Goal: Information Seeking & Learning: Understand process/instructions

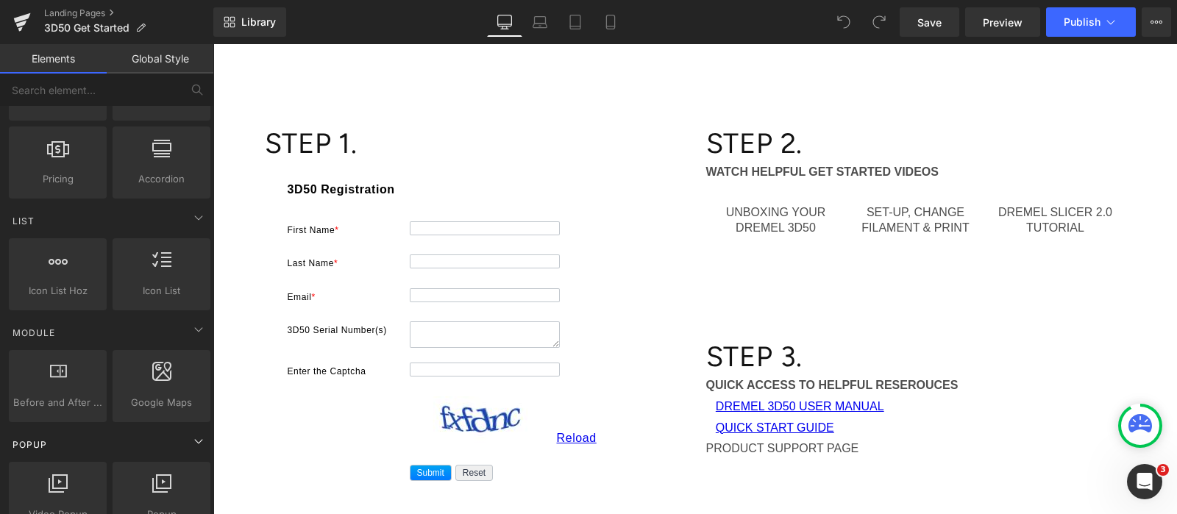
scroll to position [643, 0]
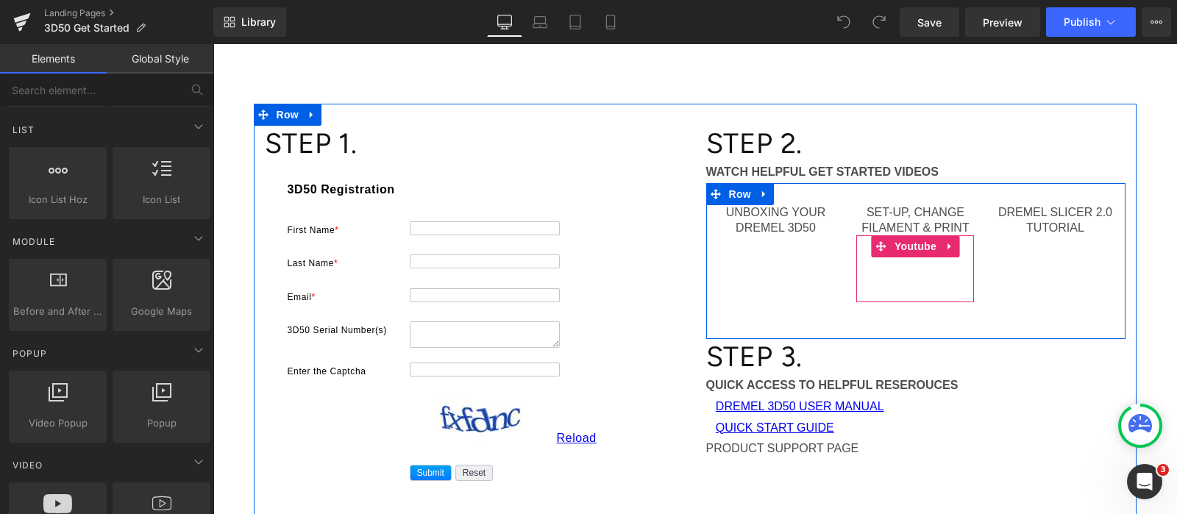
click at [947, 247] on div at bounding box center [915, 268] width 118 height 66
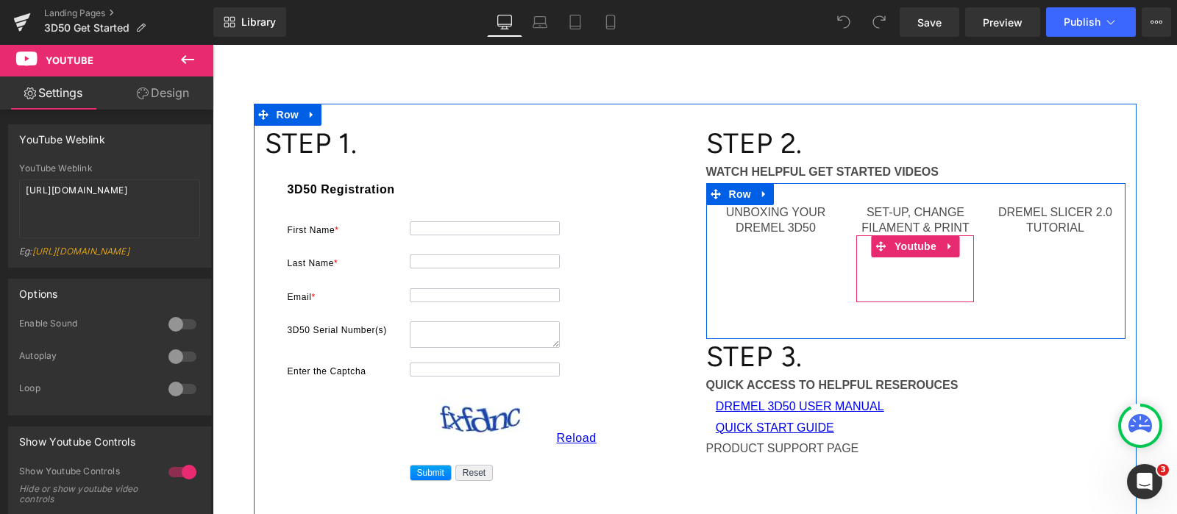
click at [934, 241] on div at bounding box center [915, 268] width 118 height 66
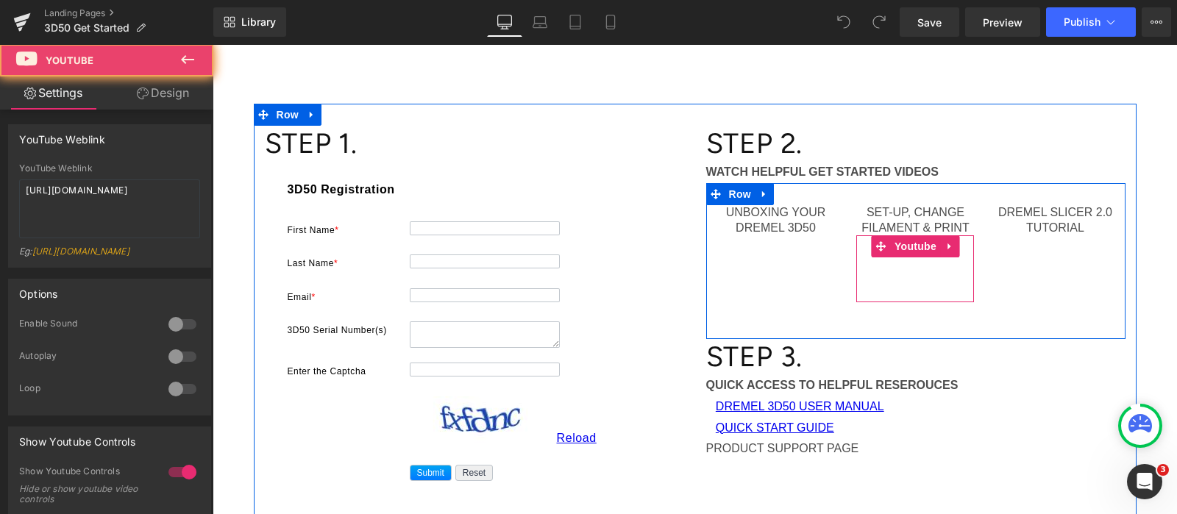
click at [950, 246] on div at bounding box center [915, 268] width 118 height 66
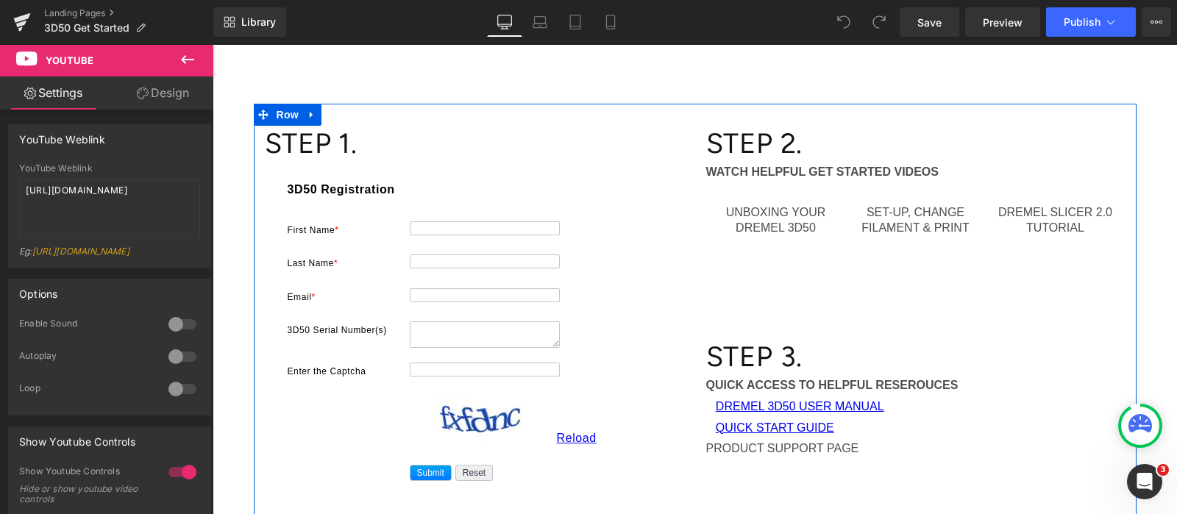
scroll to position [276, 0]
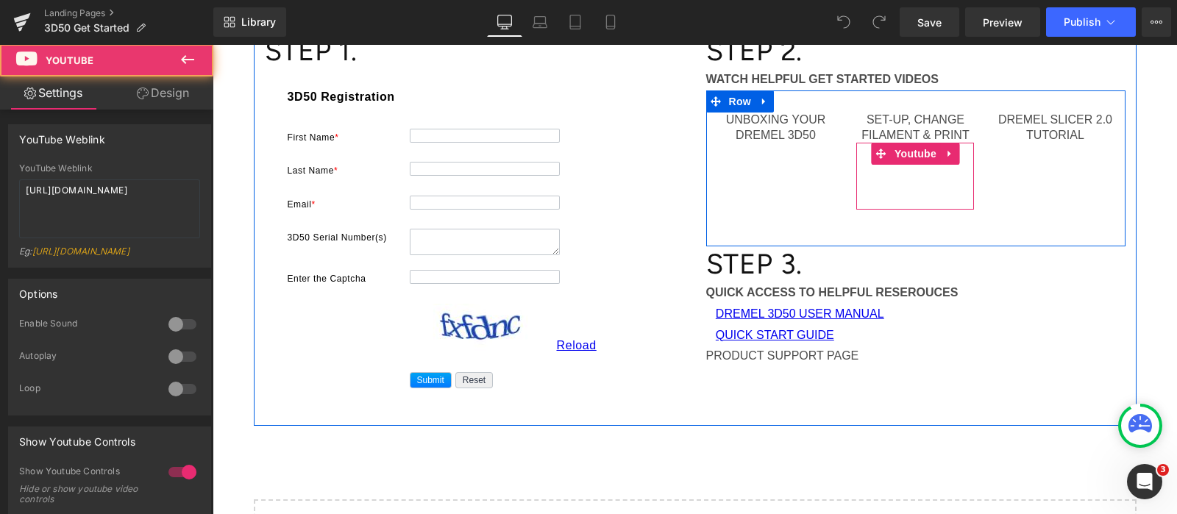
click at [952, 198] on div at bounding box center [915, 176] width 118 height 66
click at [950, 153] on div at bounding box center [915, 176] width 118 height 66
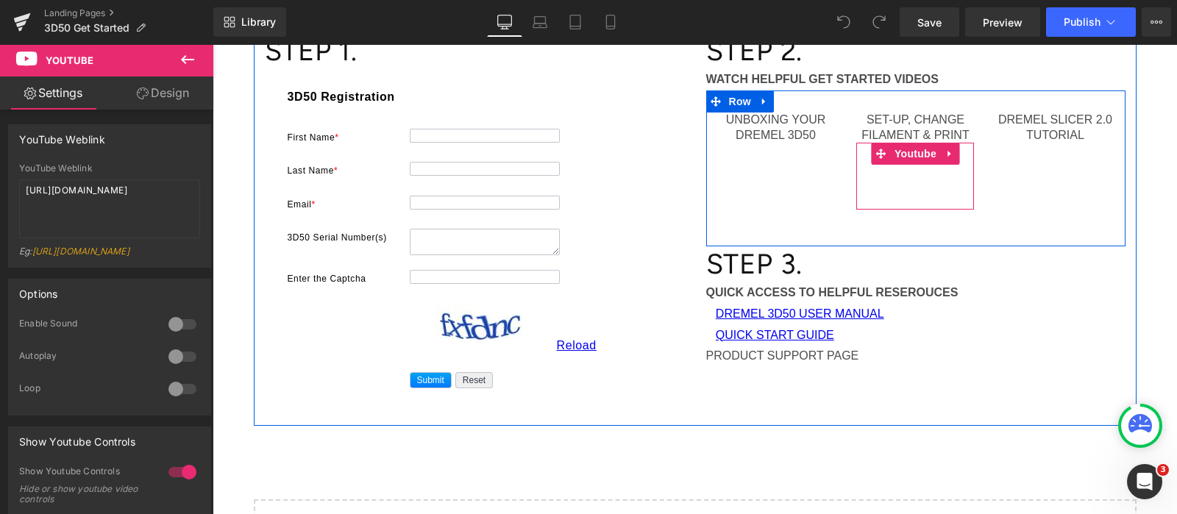
click at [948, 153] on div at bounding box center [915, 176] width 118 height 66
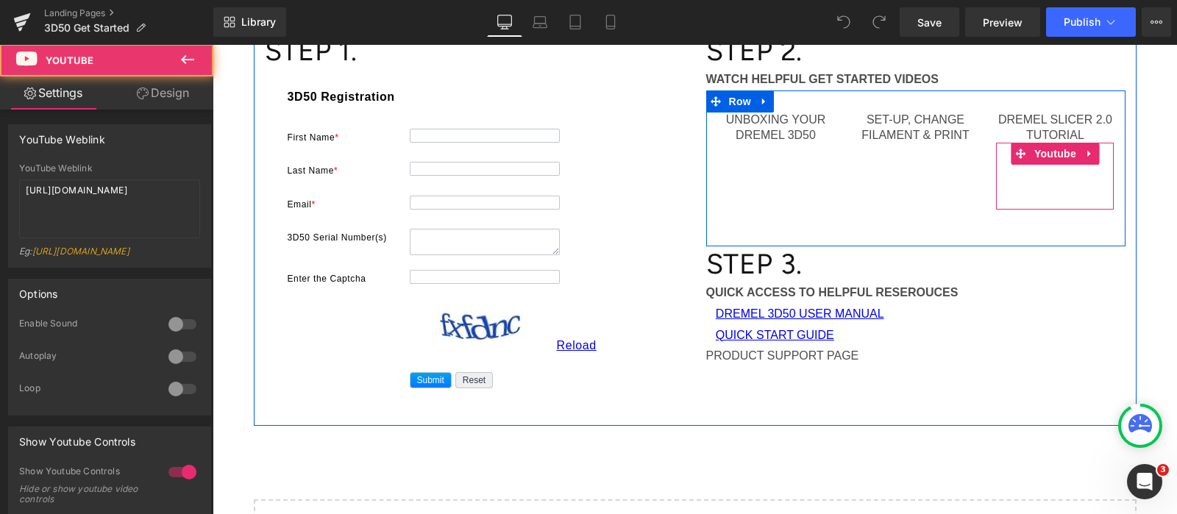
click at [1059, 166] on div at bounding box center [1055, 176] width 118 height 66
click at [1087, 154] on div at bounding box center [1055, 176] width 118 height 66
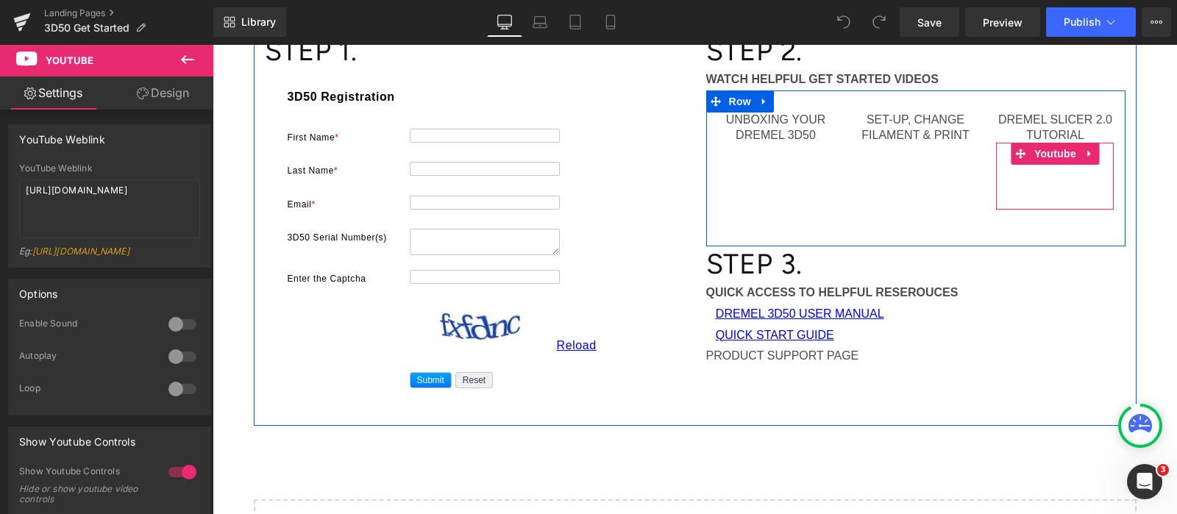
click at [1004, 188] on div at bounding box center [1055, 176] width 118 height 66
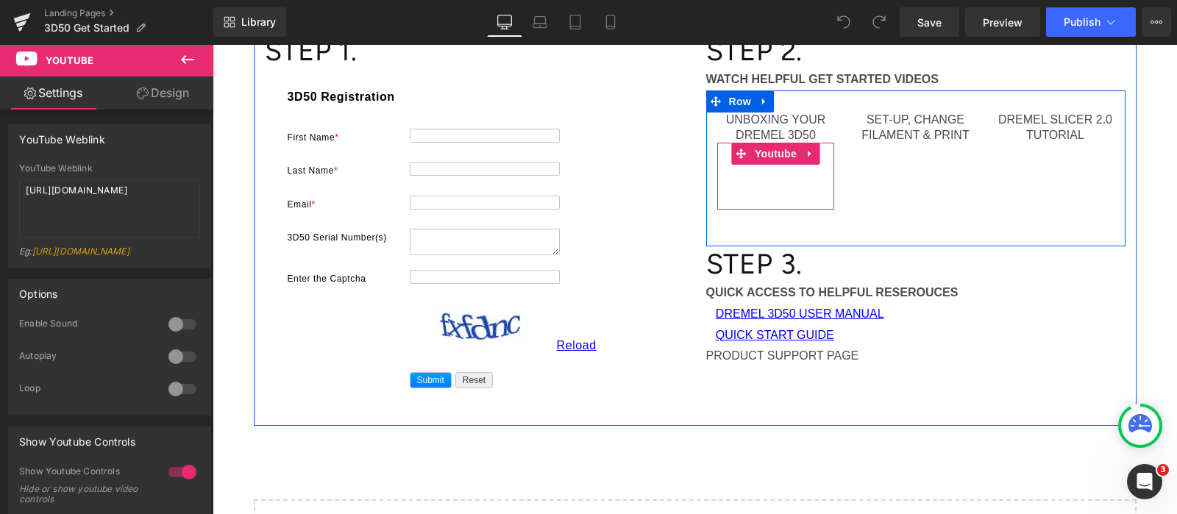
click at [775, 155] on div at bounding box center [776, 176] width 118 height 66
drag, startPoint x: 736, startPoint y: 152, endPoint x: 811, endPoint y: 163, distance: 75.7
click at [812, 163] on div at bounding box center [776, 176] width 118 height 66
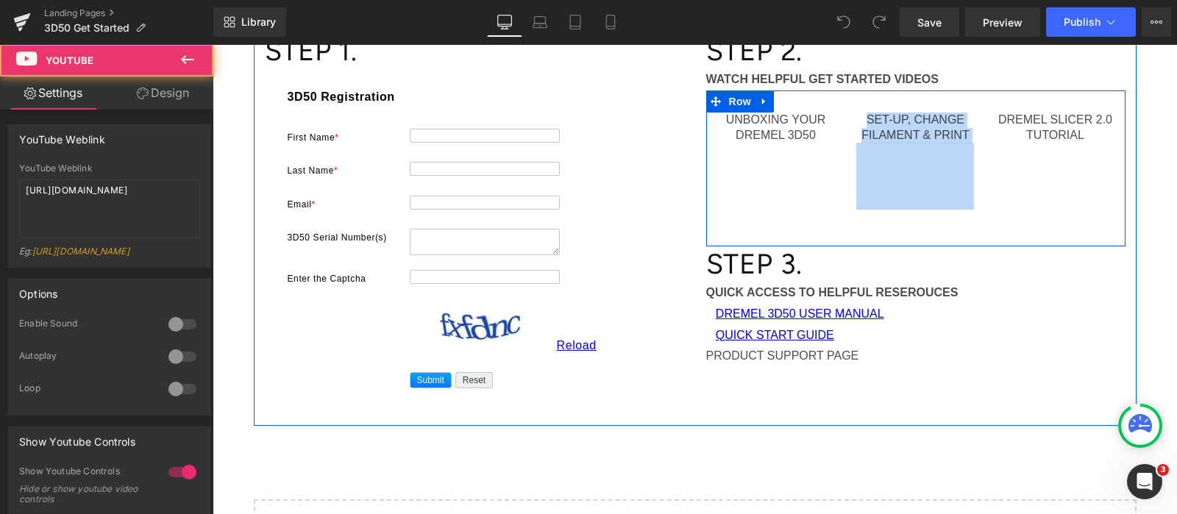
drag, startPoint x: 812, startPoint y: 195, endPoint x: 885, endPoint y: 210, distance: 74.3
click at [915, 215] on div "UNBOXING YOUR DREMEL 3D50 Text Block Youtube SET-UP, CHANGE FILAMENT & PRINT Te…" at bounding box center [915, 168] width 419 height 156
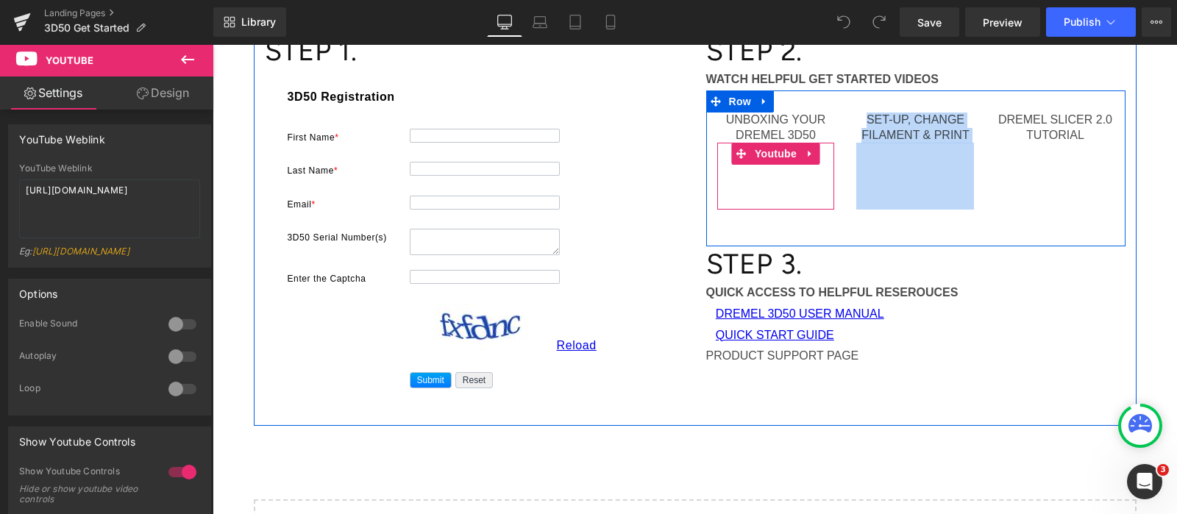
click at [774, 185] on div at bounding box center [776, 176] width 118 height 66
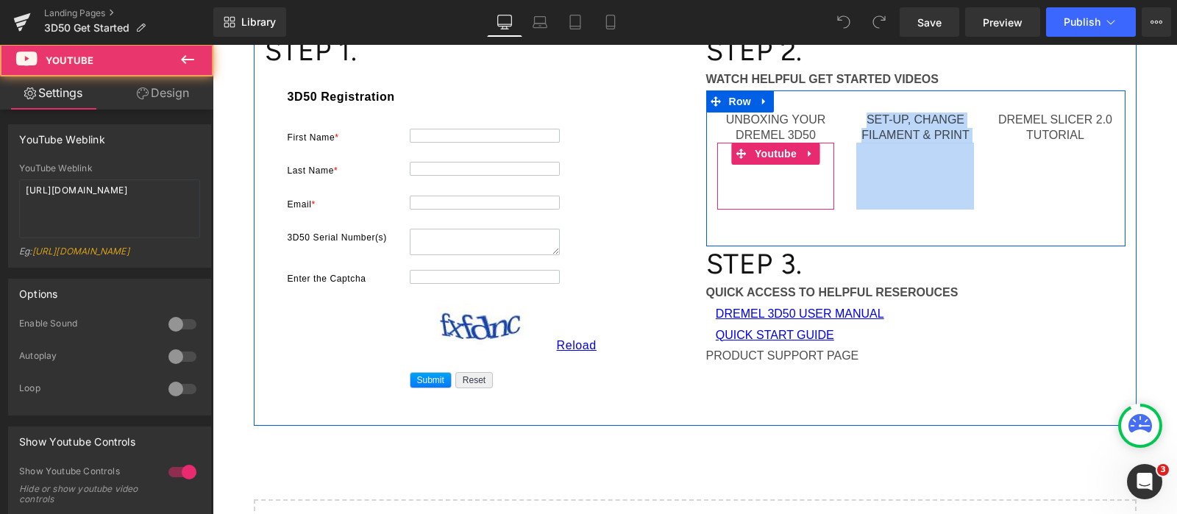
click at [772, 174] on div at bounding box center [776, 176] width 118 height 66
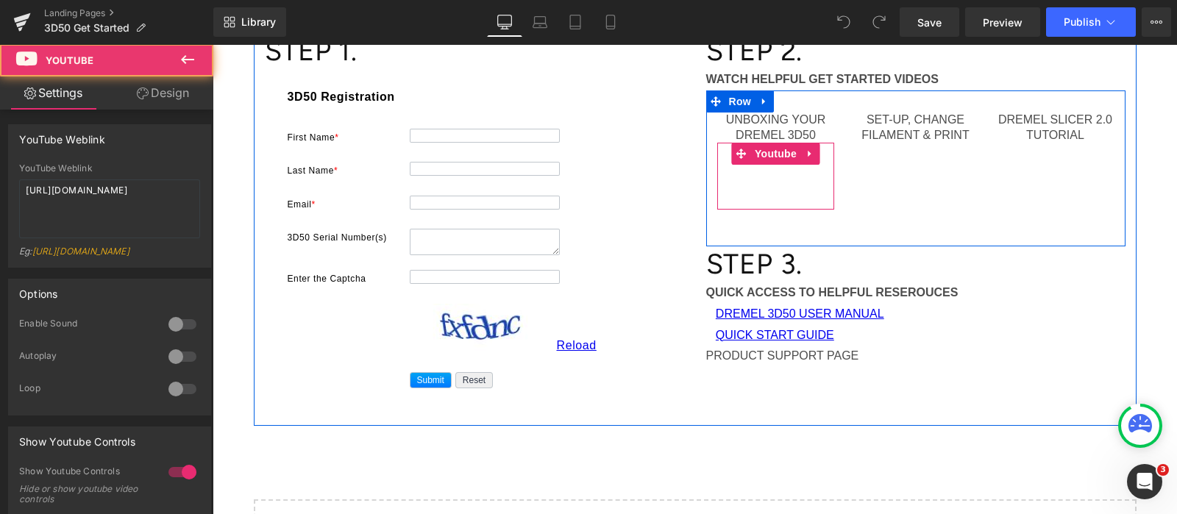
scroll to position [183, 0]
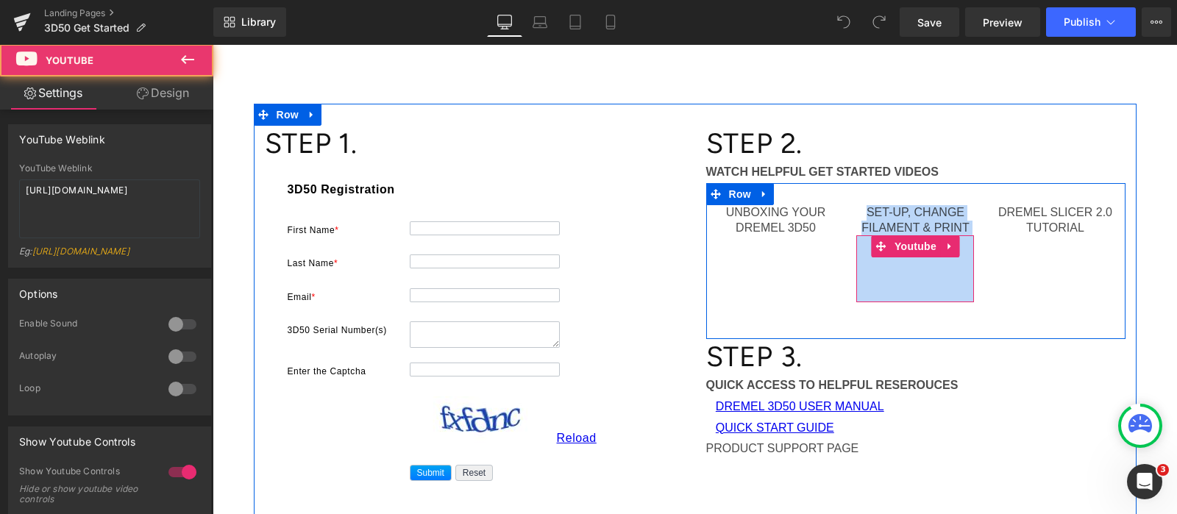
drag, startPoint x: 738, startPoint y: 244, endPoint x: 918, endPoint y: 281, distance: 183.2
click at [918, 281] on div "UNBOXING YOUR DREMEL 3D50 Text Block Youtube SET-UP, CHANGE FILAMENT & PRINT Te…" at bounding box center [915, 261] width 419 height 156
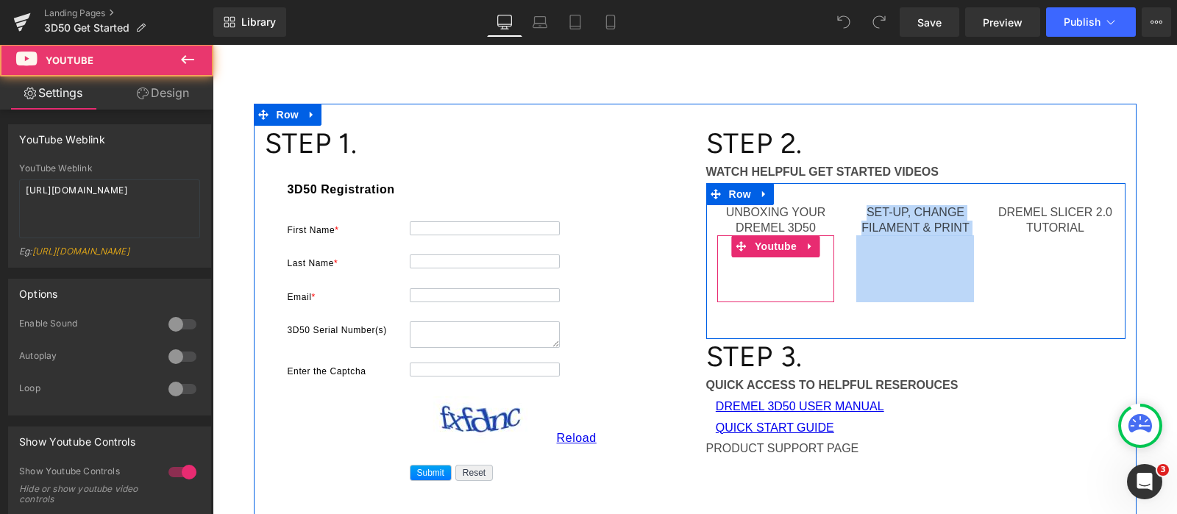
click at [809, 255] on div at bounding box center [776, 268] width 118 height 66
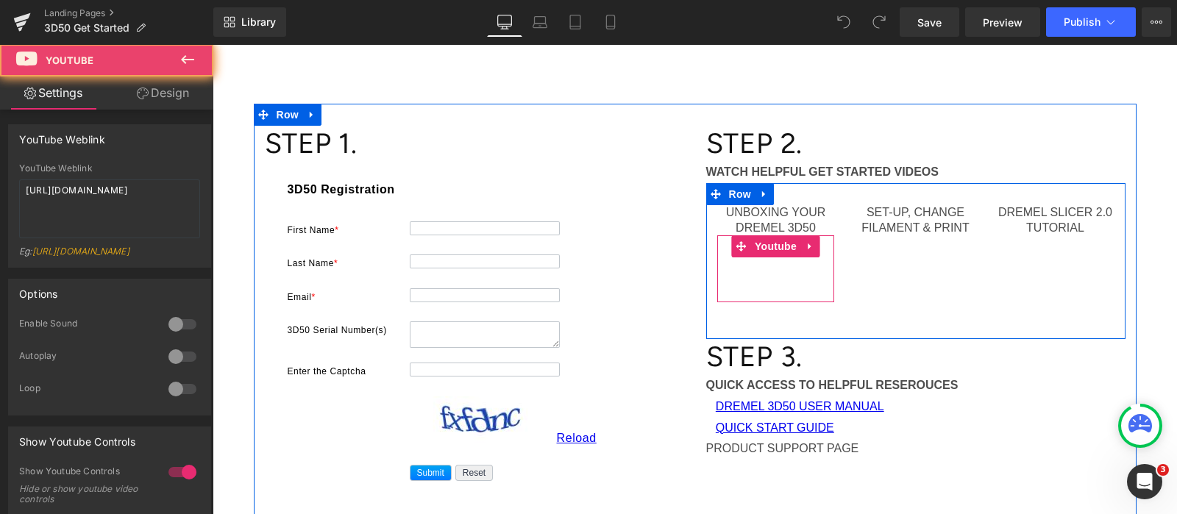
click at [809, 246] on div at bounding box center [776, 268] width 118 height 66
click at [752, 259] on div at bounding box center [776, 268] width 118 height 66
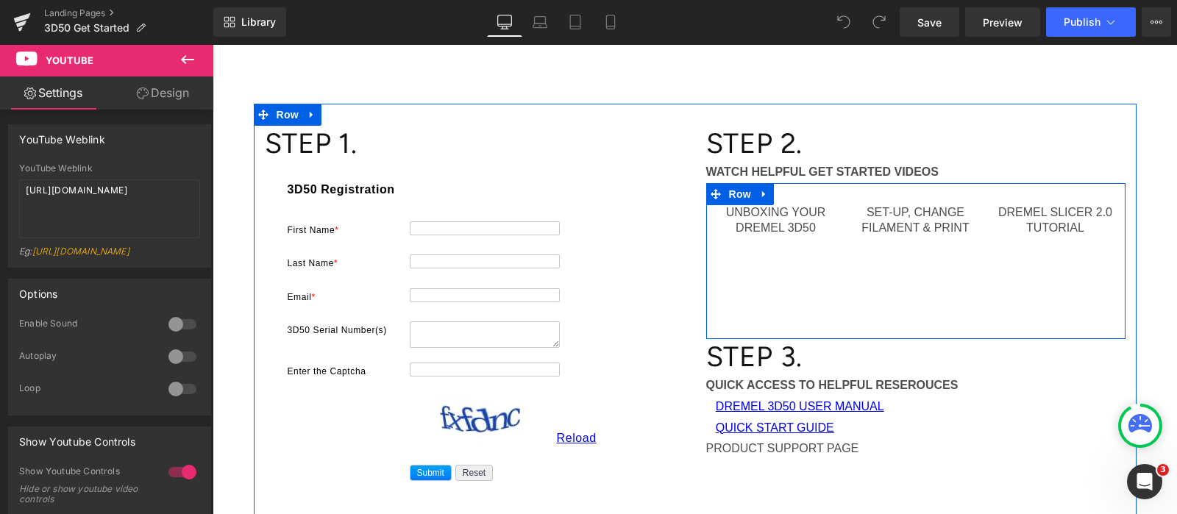
click at [775, 307] on div "UNBOXING YOUR DREMEL 3D50 Text Block Youtube SET-UP, CHANGE FILAMENT & PRINT Te…" at bounding box center [915, 261] width 419 height 156
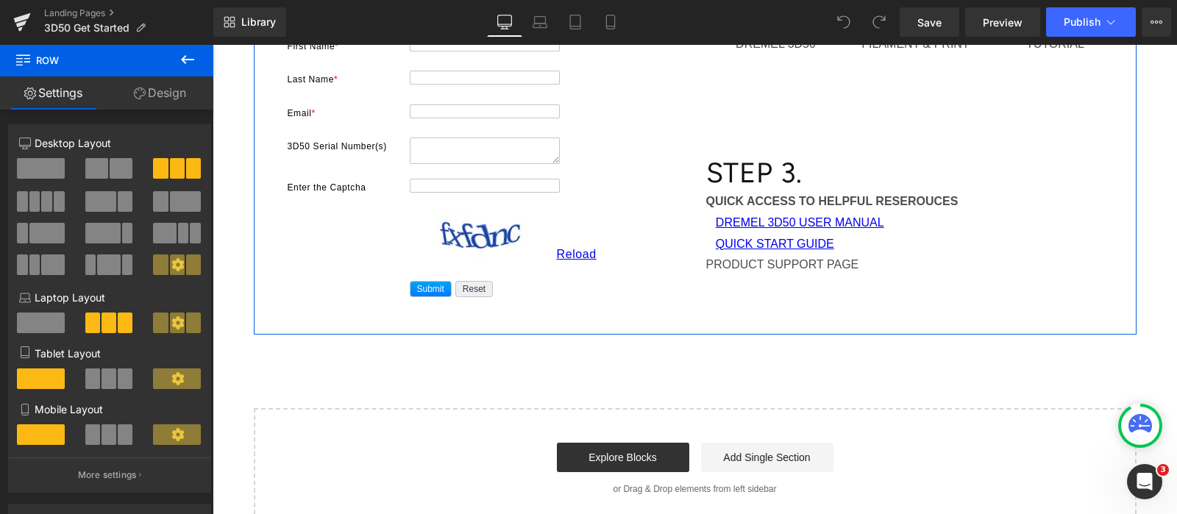
scroll to position [460, 0]
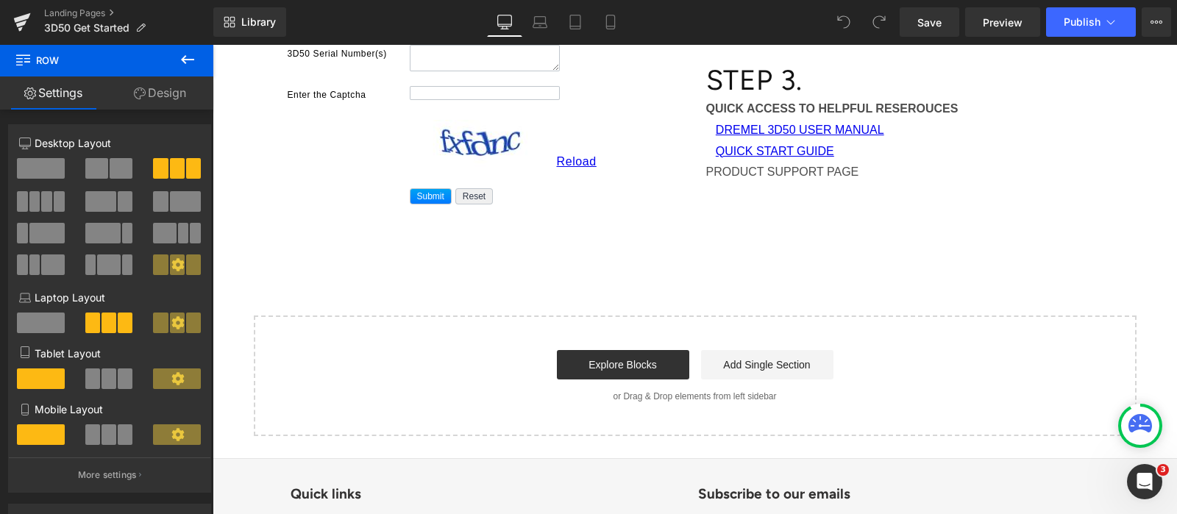
click at [188, 57] on icon at bounding box center [188, 60] width 18 height 18
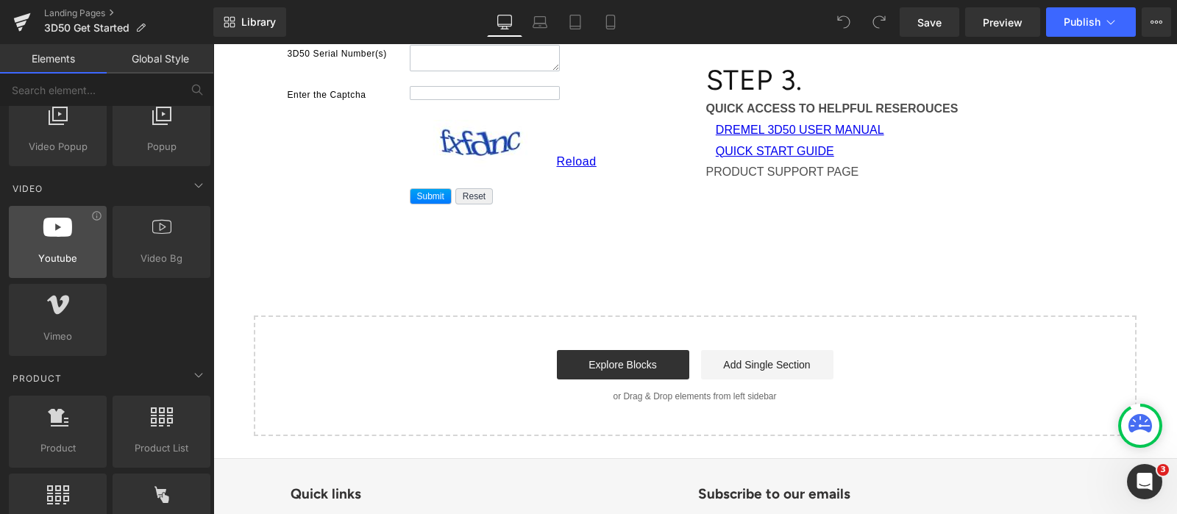
scroll to position [827, 0]
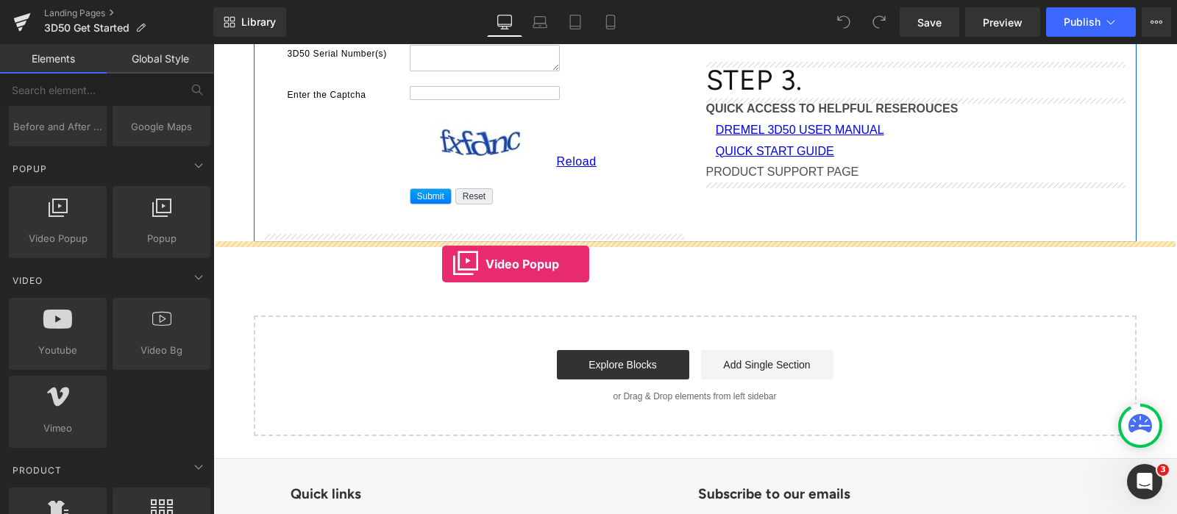
drag, startPoint x: 271, startPoint y: 257, endPoint x: 442, endPoint y: 264, distance: 170.8
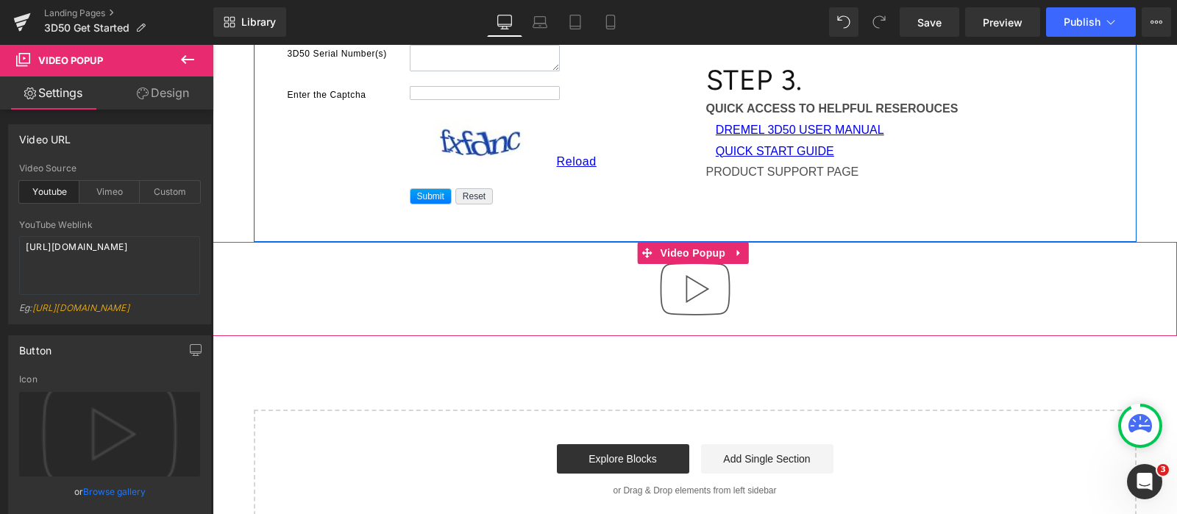
scroll to position [367, 0]
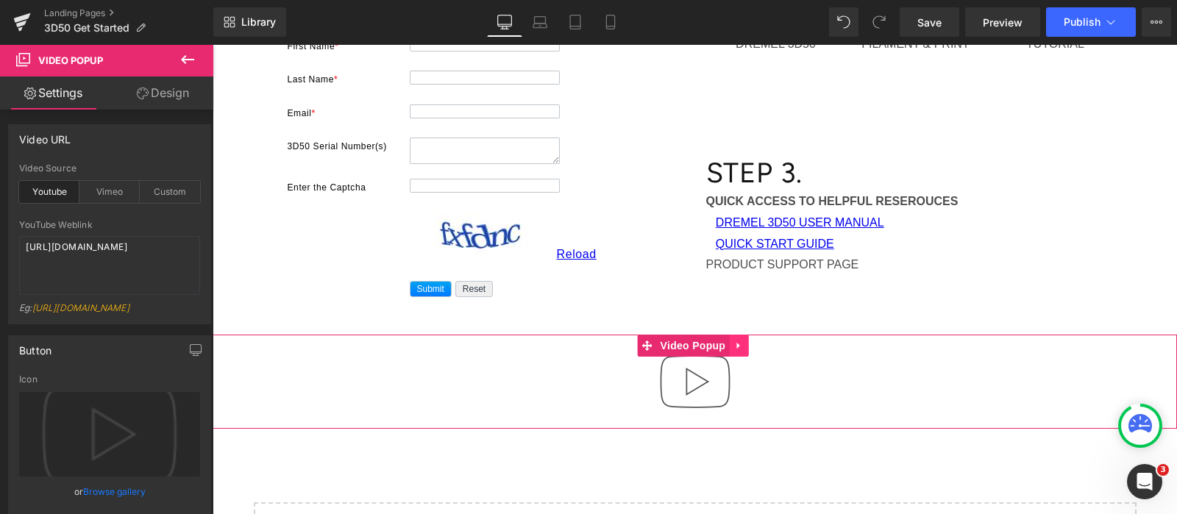
click at [735, 343] on icon at bounding box center [738, 345] width 10 height 11
click at [752, 343] on icon at bounding box center [748, 346] width 10 height 10
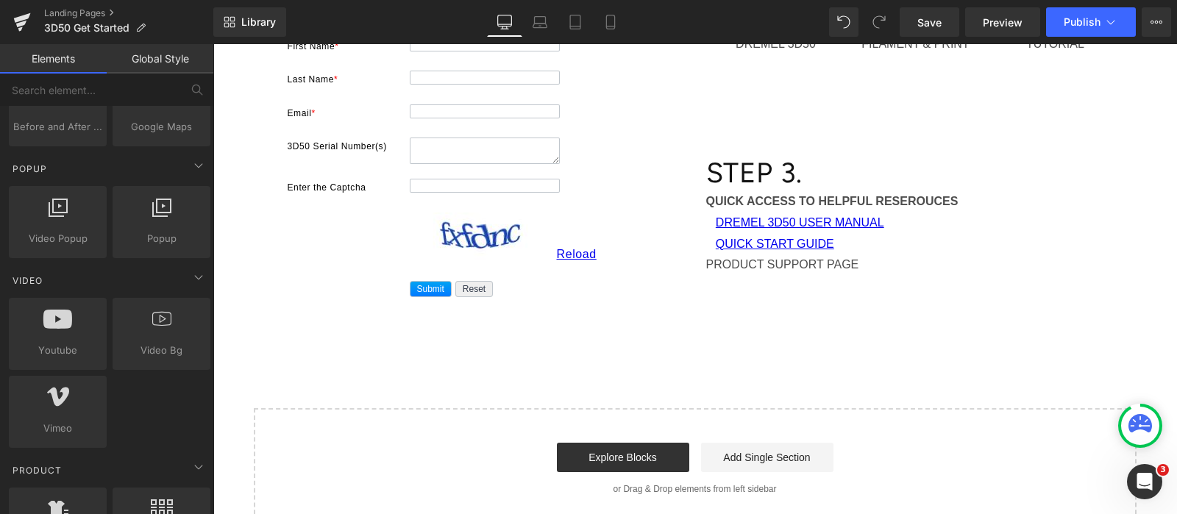
scroll to position [276, 0]
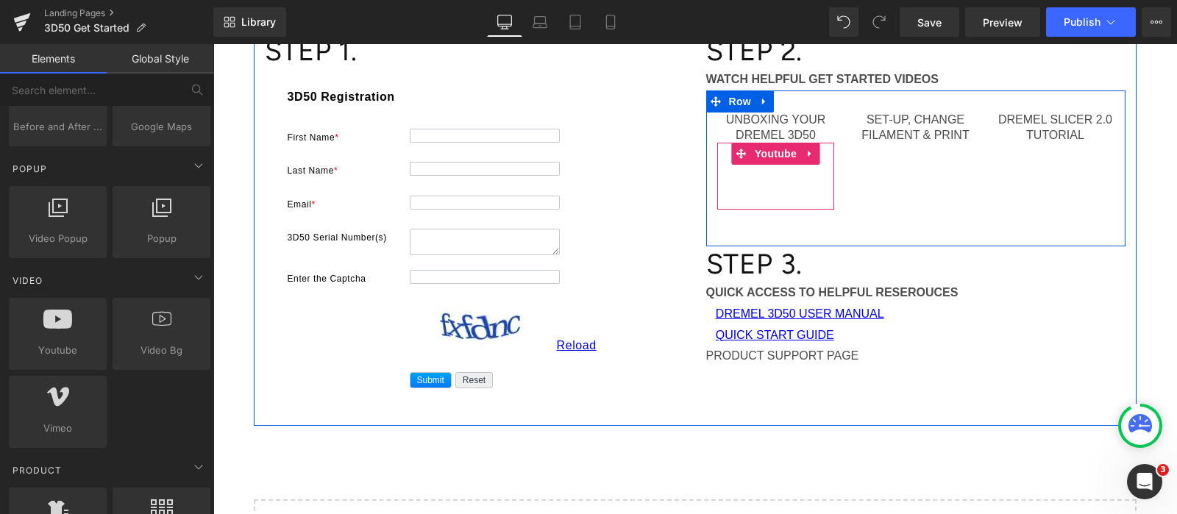
click at [812, 153] on div at bounding box center [776, 176] width 118 height 66
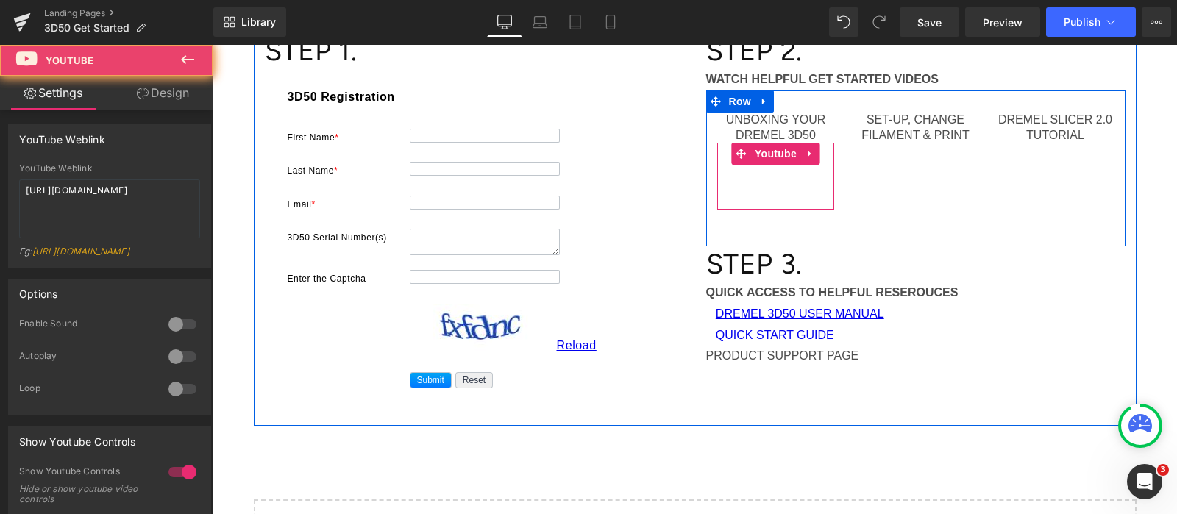
click at [779, 152] on div at bounding box center [776, 176] width 118 height 66
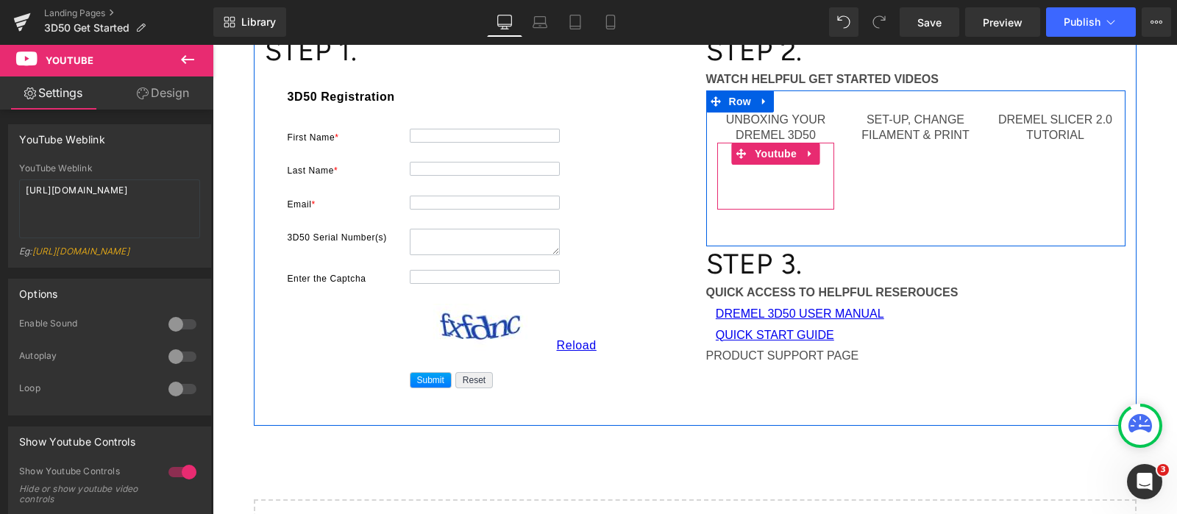
drag, startPoint x: 739, startPoint y: 153, endPoint x: 746, endPoint y: 169, distance: 17.5
click at [746, 169] on div at bounding box center [776, 176] width 118 height 66
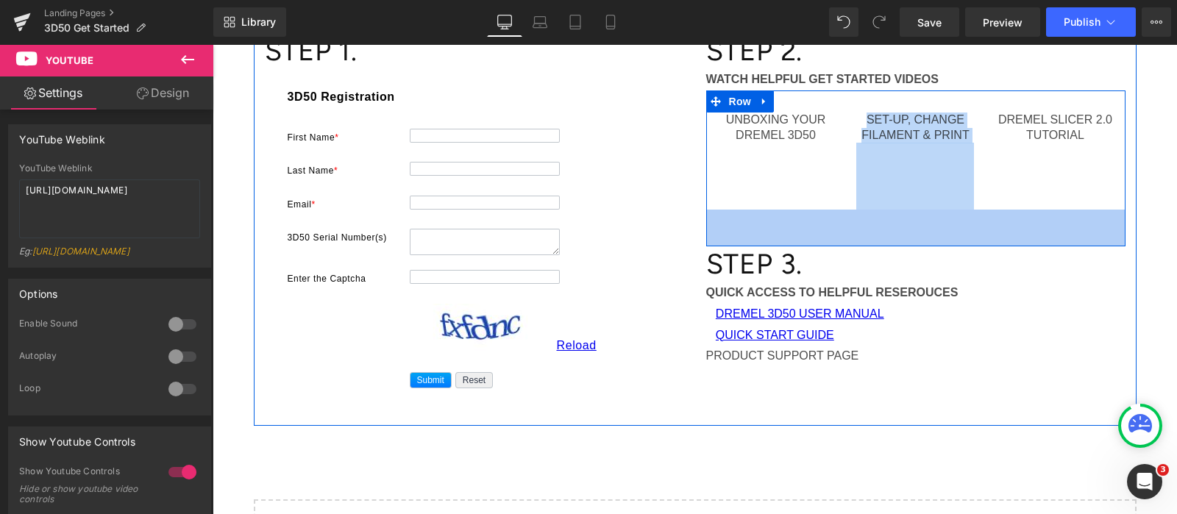
drag, startPoint x: 739, startPoint y: 157, endPoint x: 889, endPoint y: 206, distance: 157.7
click at [889, 206] on div "UNBOXING YOUR DREMEL 3D50 Text Block Youtube SET-UP, CHANGE FILAMENT & PRINT Te…" at bounding box center [915, 168] width 419 height 156
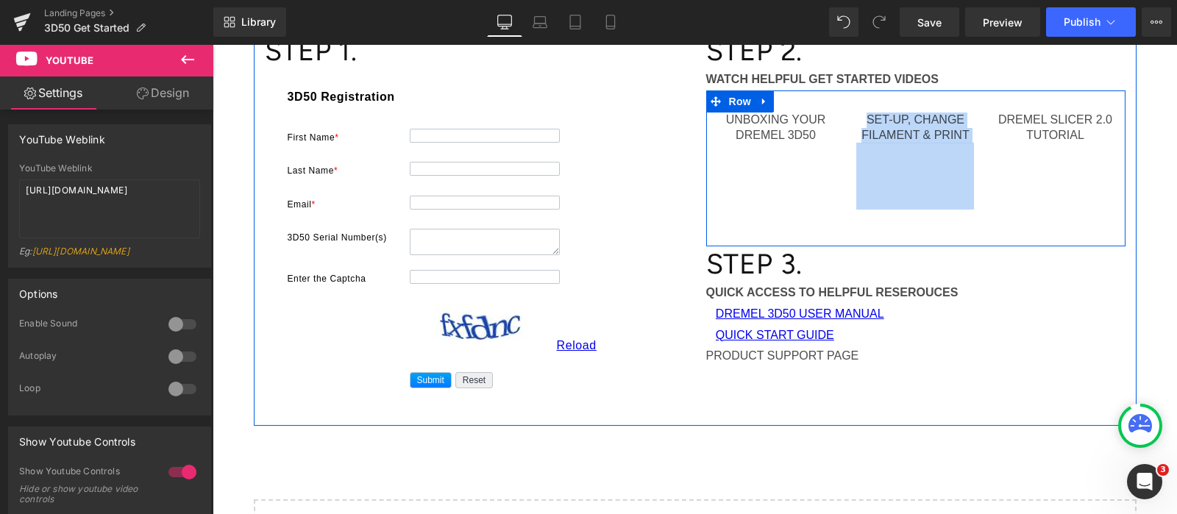
click at [850, 170] on div "SET-UP, CHANGE FILAMENT & PRINT Text Block Youtube" at bounding box center [915, 161] width 140 height 97
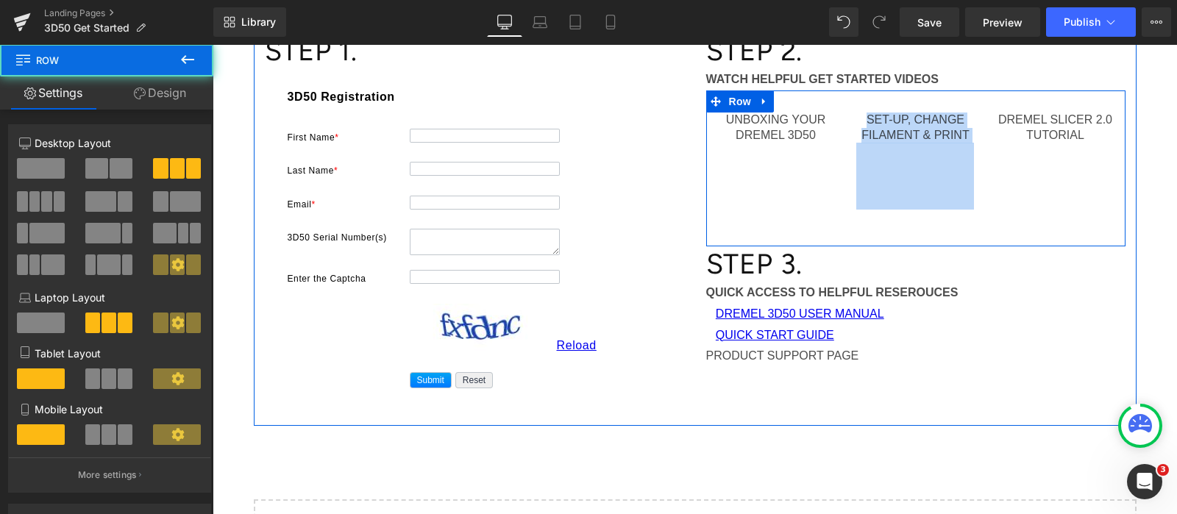
click at [780, 177] on div at bounding box center [776, 176] width 118 height 66
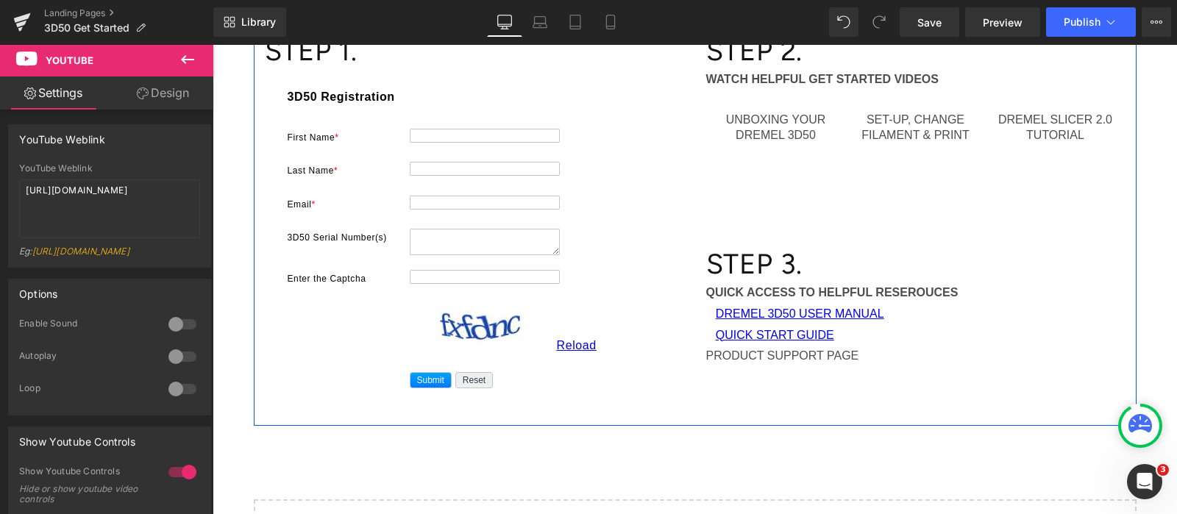
scroll to position [183, 0]
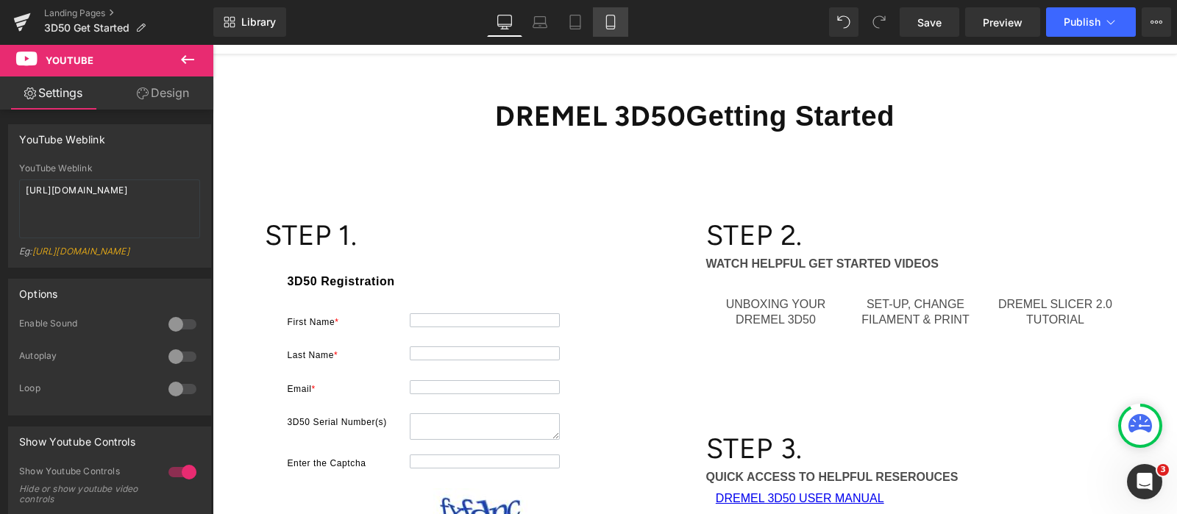
drag, startPoint x: 608, startPoint y: 31, endPoint x: 204, endPoint y: 117, distance: 413.6
click at [608, 31] on link "Mobile" at bounding box center [610, 21] width 35 height 29
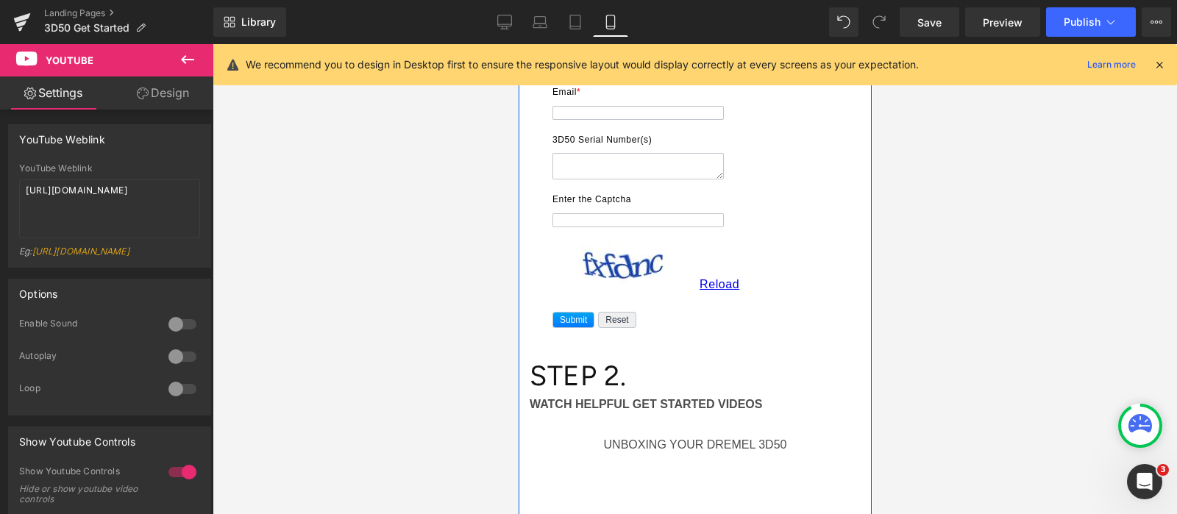
scroll to position [91, 0]
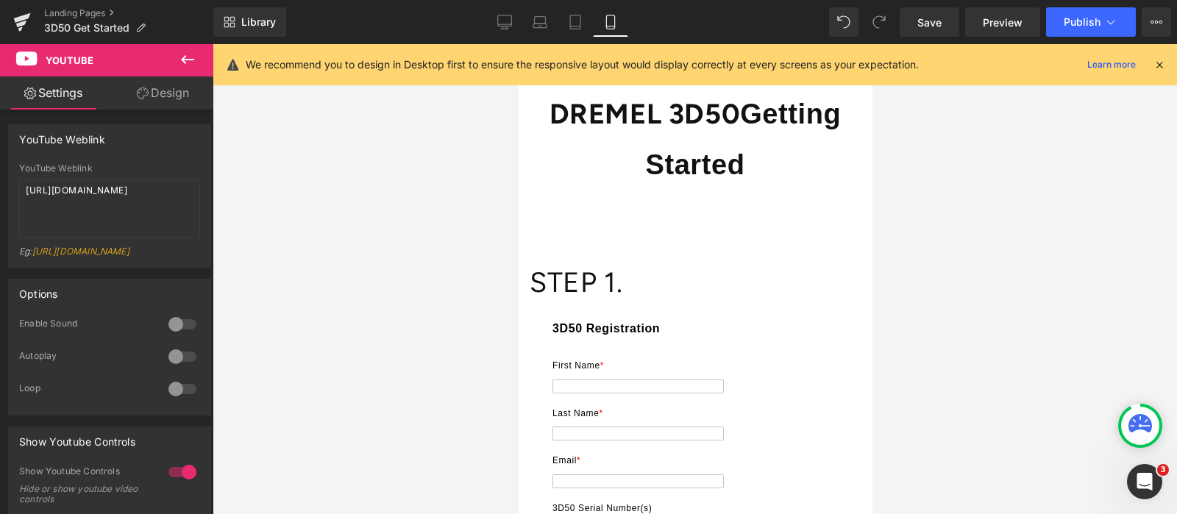
click at [1161, 65] on icon at bounding box center [1159, 64] width 13 height 13
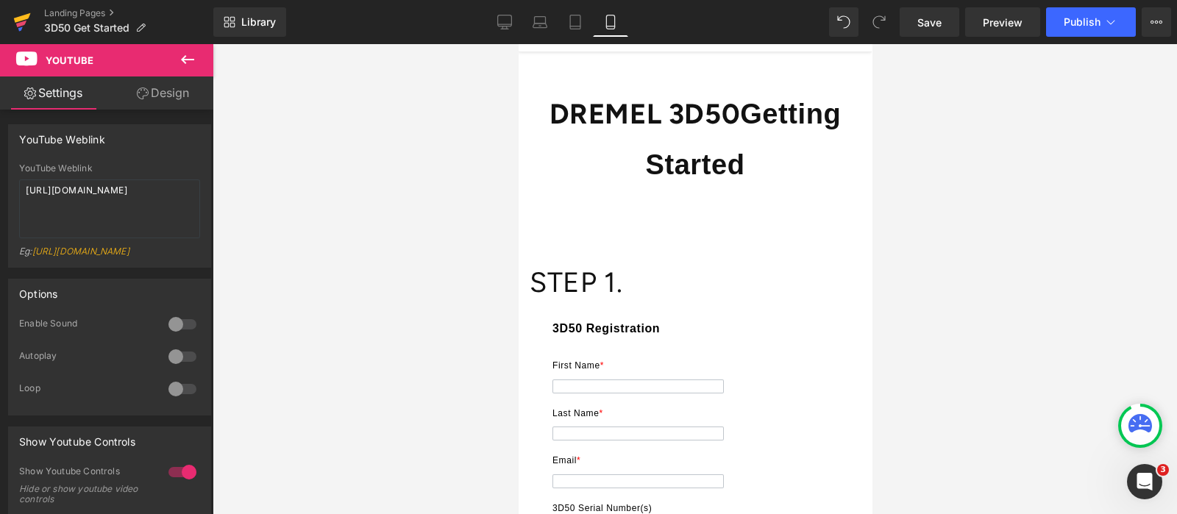
click at [20, 20] on icon at bounding box center [22, 18] width 17 height 10
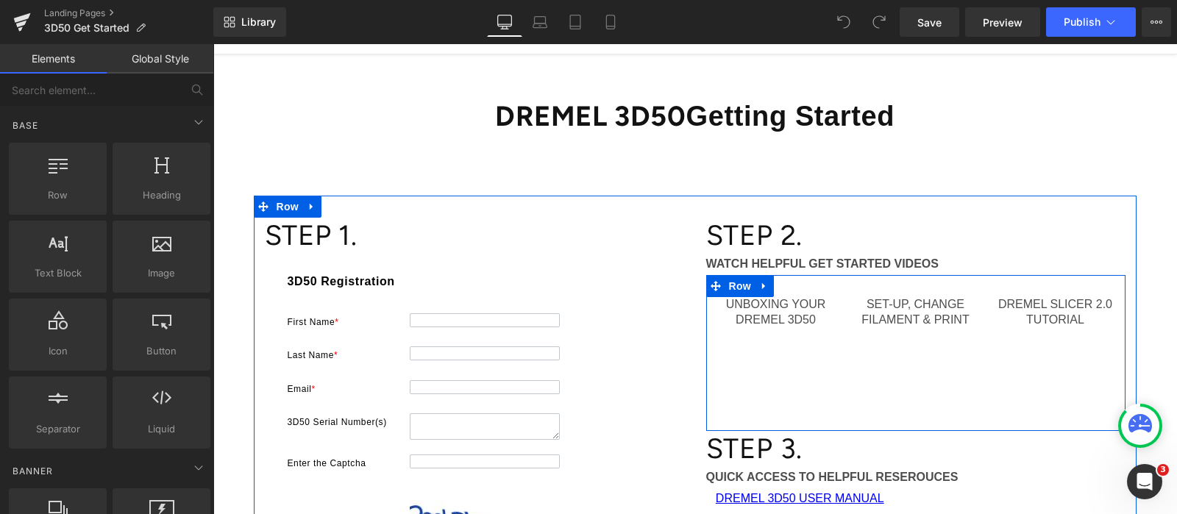
scroll to position [183, 0]
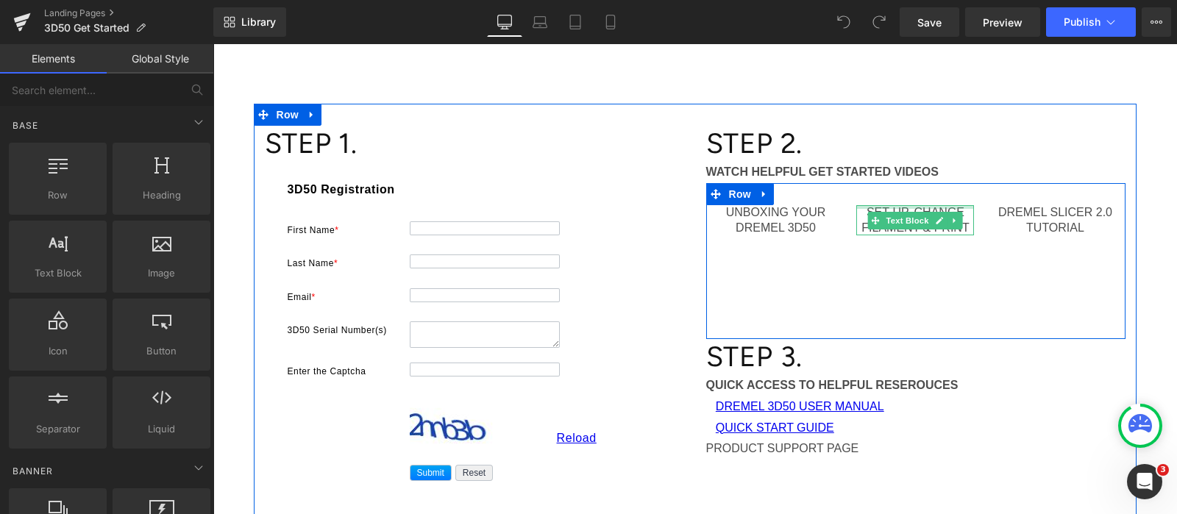
click at [938, 207] on div at bounding box center [915, 207] width 118 height 4
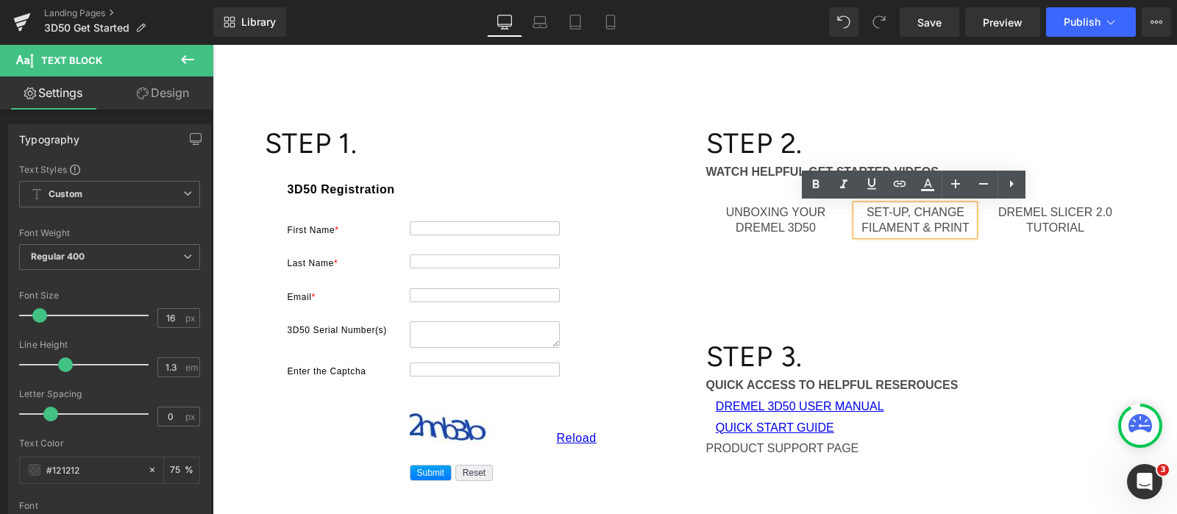
click at [1133, 255] on div "STEP 2. Heading WATCH HELPFUL GET STARTED VIDEOS Text Block UNBOXING YOUR DREME…" at bounding box center [915, 293] width 441 height 334
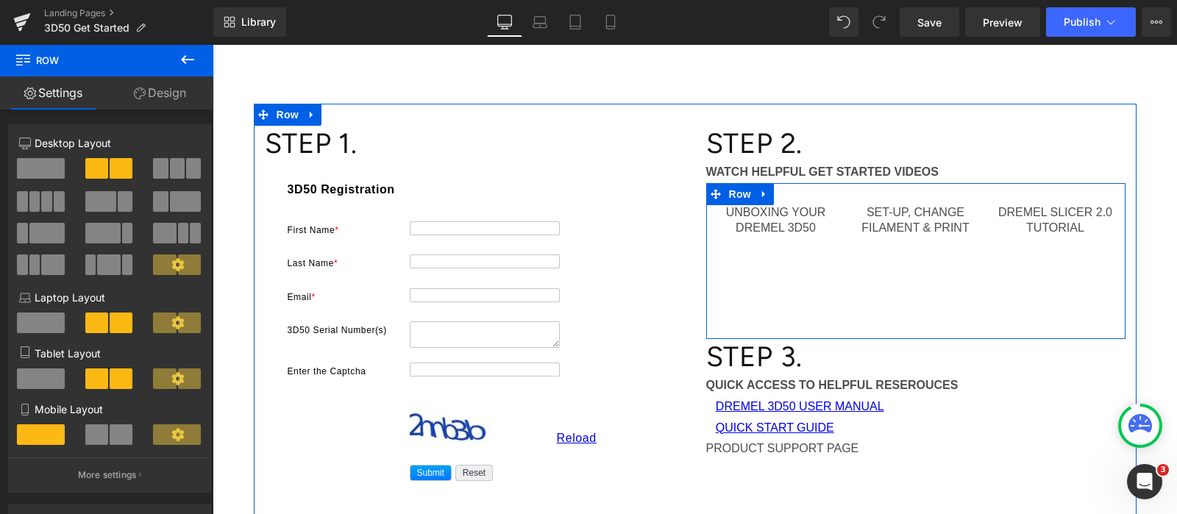
scroll to position [276, 0]
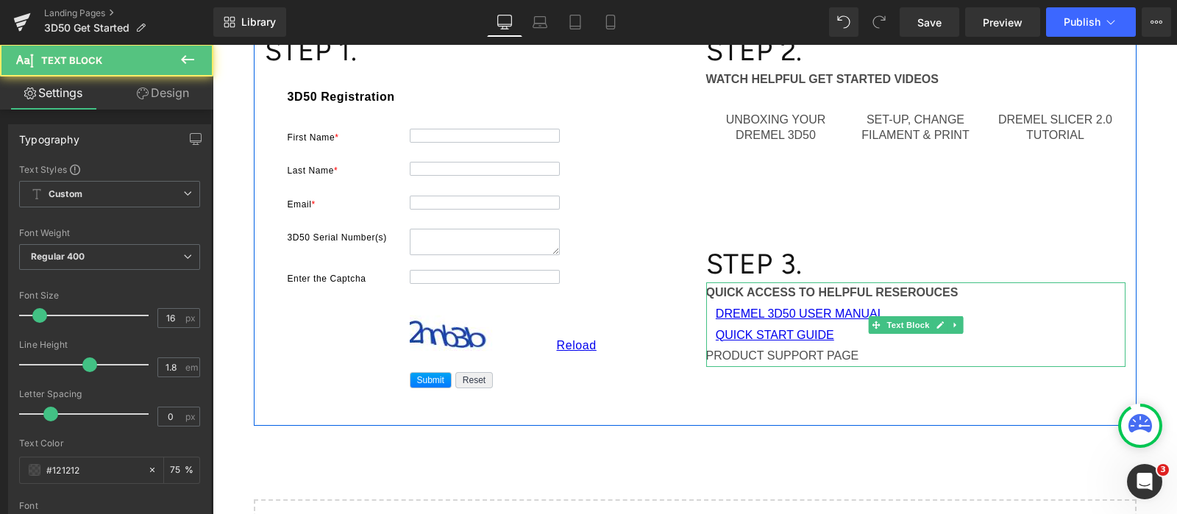
drag, startPoint x: 871, startPoint y: 355, endPoint x: 696, endPoint y: 349, distance: 175.2
click at [711, 351] on p "PRODUCT SUPPORT PAGE" at bounding box center [915, 356] width 419 height 21
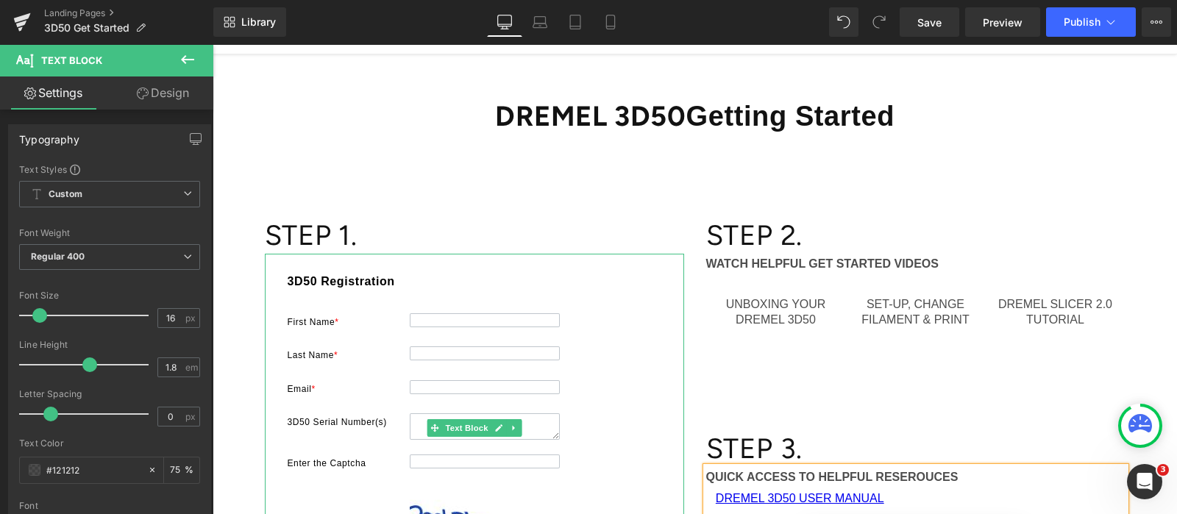
scroll to position [0, 0]
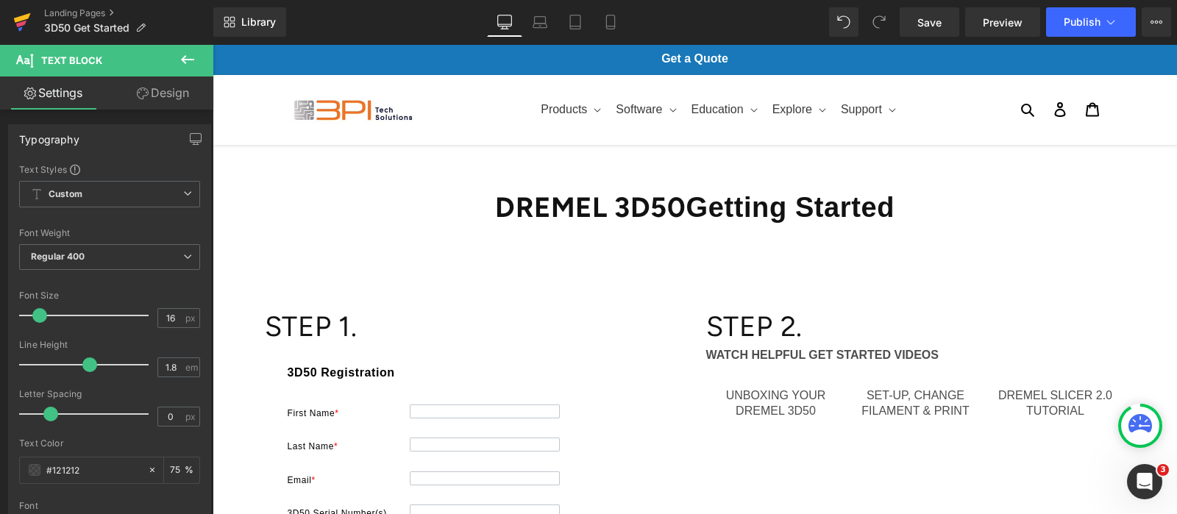
click at [25, 22] on icon at bounding box center [21, 24] width 10 height 7
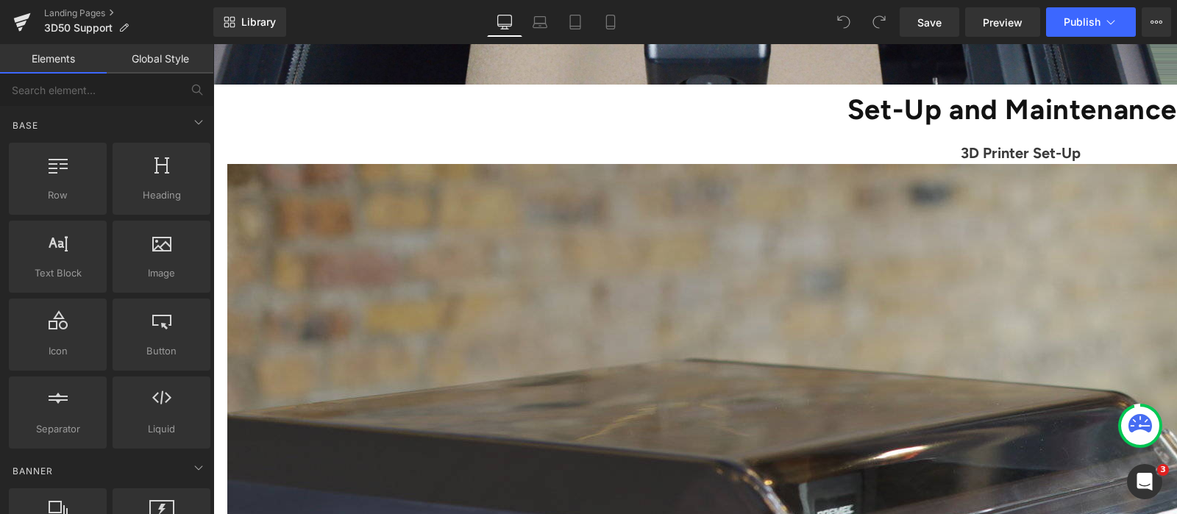
scroll to position [460, 0]
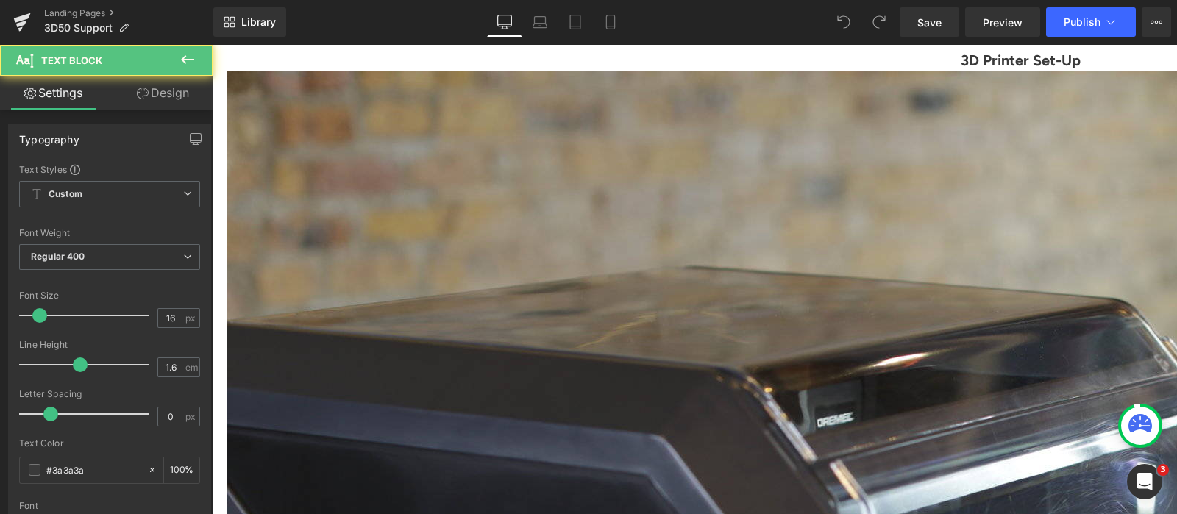
drag, startPoint x: 897, startPoint y: 305, endPoint x: 1091, endPoint y: 312, distance: 194.3
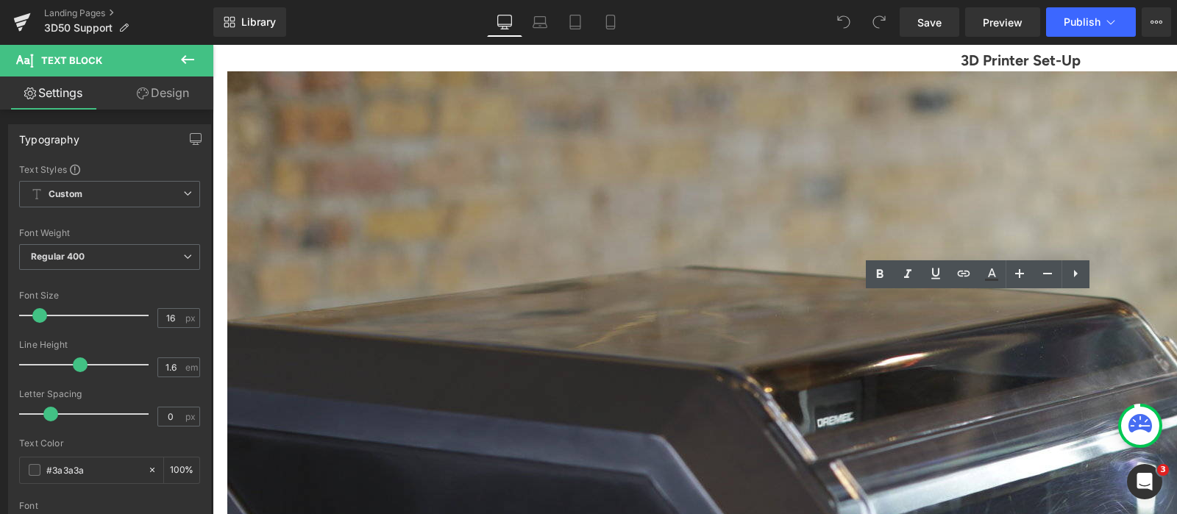
scroll to position [552, 0]
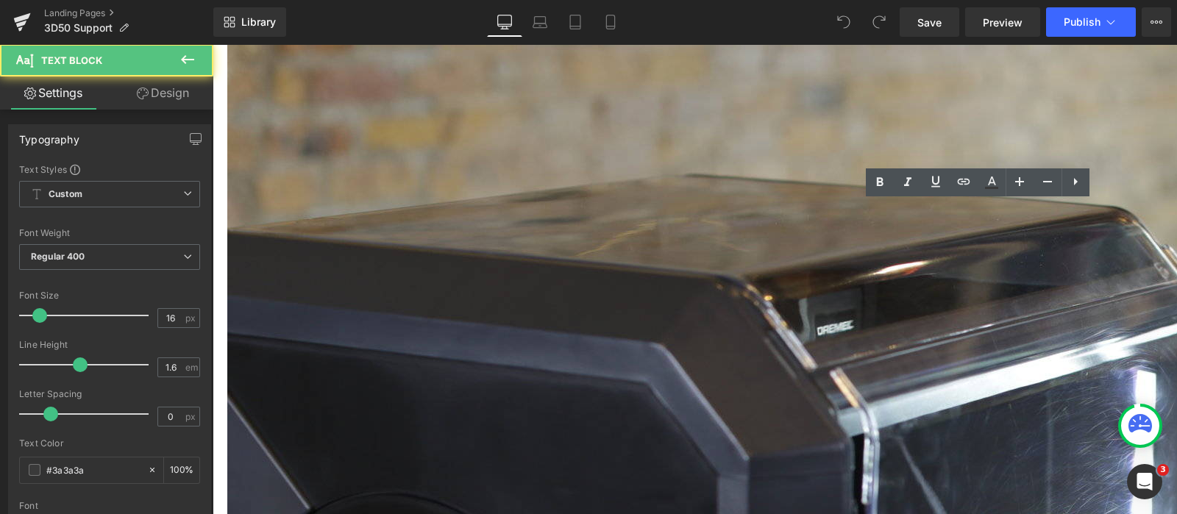
drag, startPoint x: 698, startPoint y: 213, endPoint x: 609, endPoint y: 195, distance: 90.7
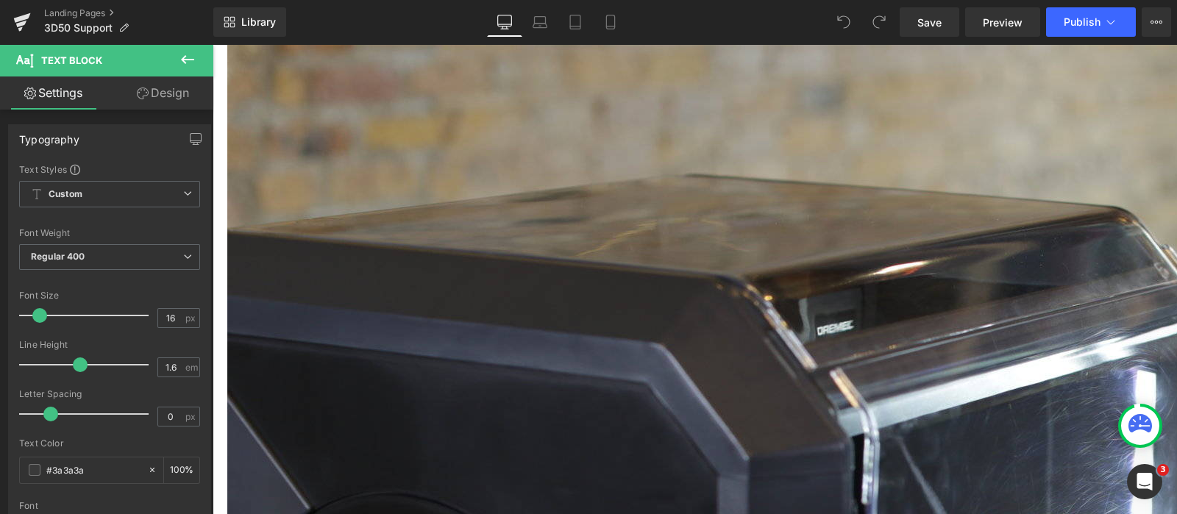
drag, startPoint x: 687, startPoint y: 233, endPoint x: 606, endPoint y: 228, distance: 81.1
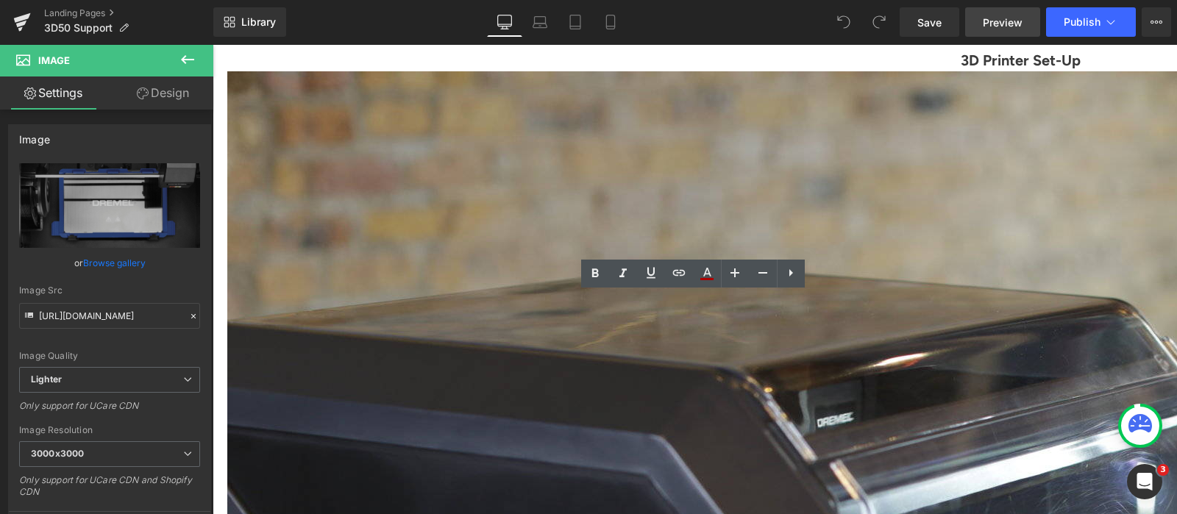
click at [1019, 28] on span "Preview" at bounding box center [1003, 22] width 40 height 15
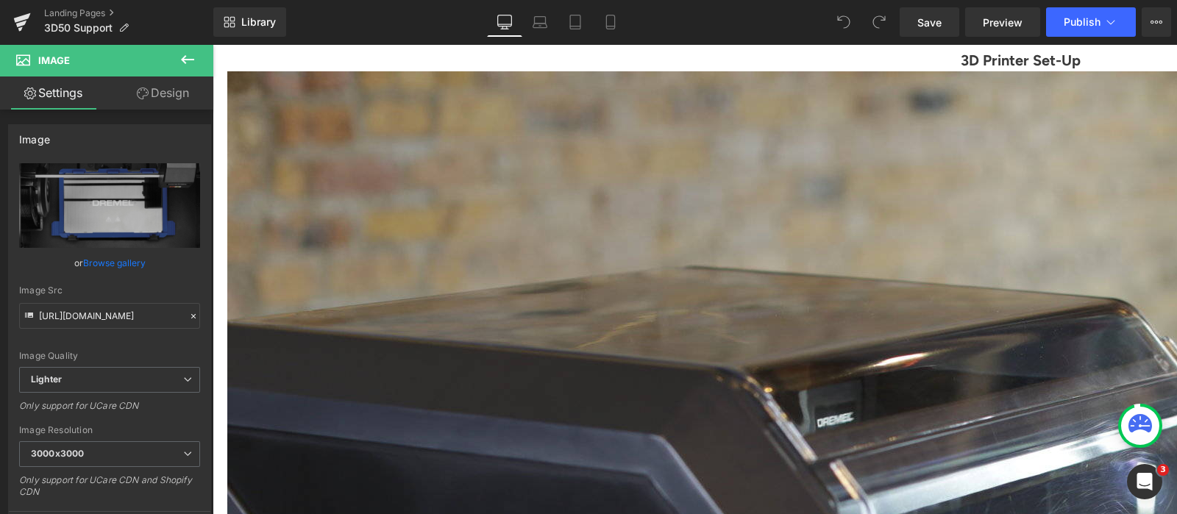
scroll to position [367, 0]
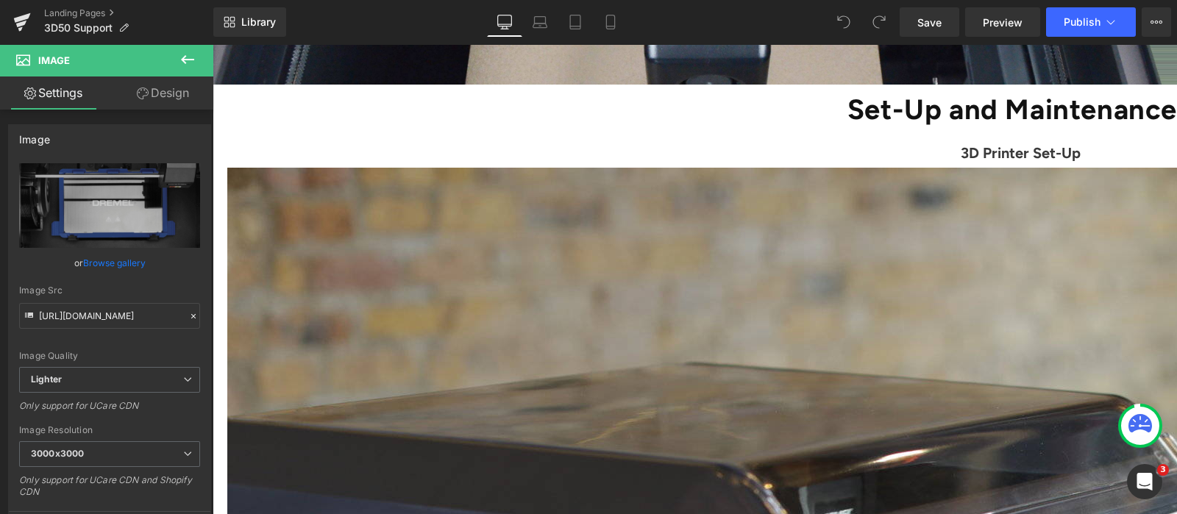
click at [347, 164] on h1 "3D Printer Set-Up" at bounding box center [653, 153] width 853 height 22
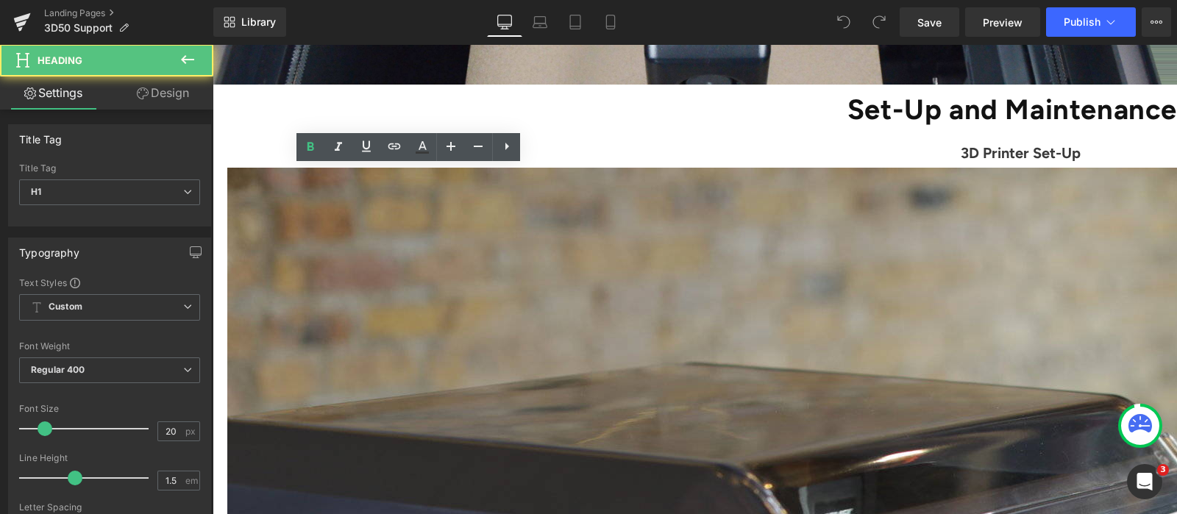
drag, startPoint x: 442, startPoint y: 177, endPoint x: 419, endPoint y: 171, distance: 24.3
click at [442, 164] on h1 "3D Printer Set-Up" at bounding box center [653, 153] width 853 height 22
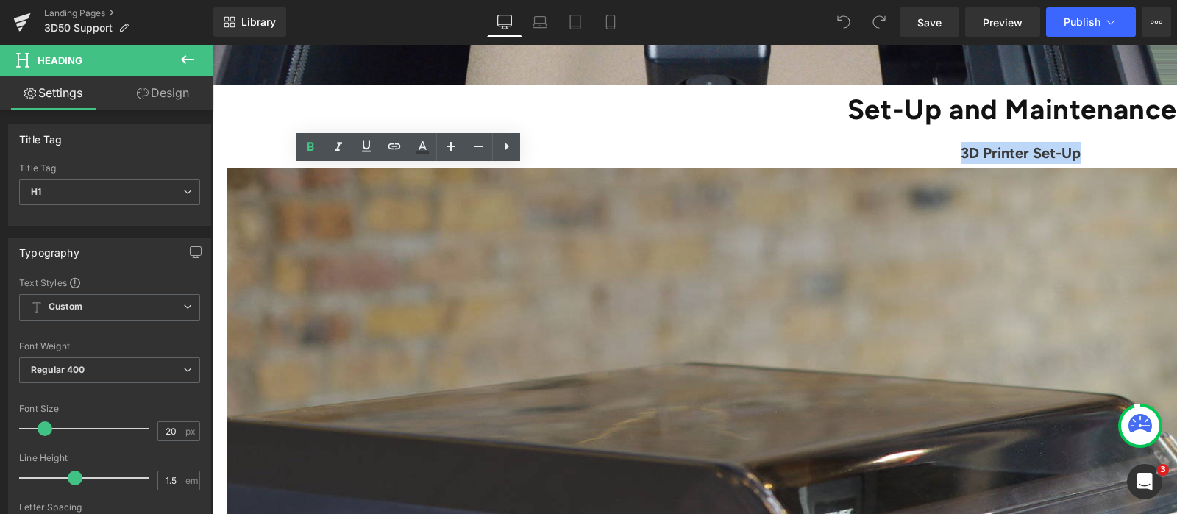
drag, startPoint x: 397, startPoint y: 175, endPoint x: 366, endPoint y: 183, distance: 32.6
click at [279, 164] on h1 "3D Printer Set-Up" at bounding box center [653, 153] width 853 height 22
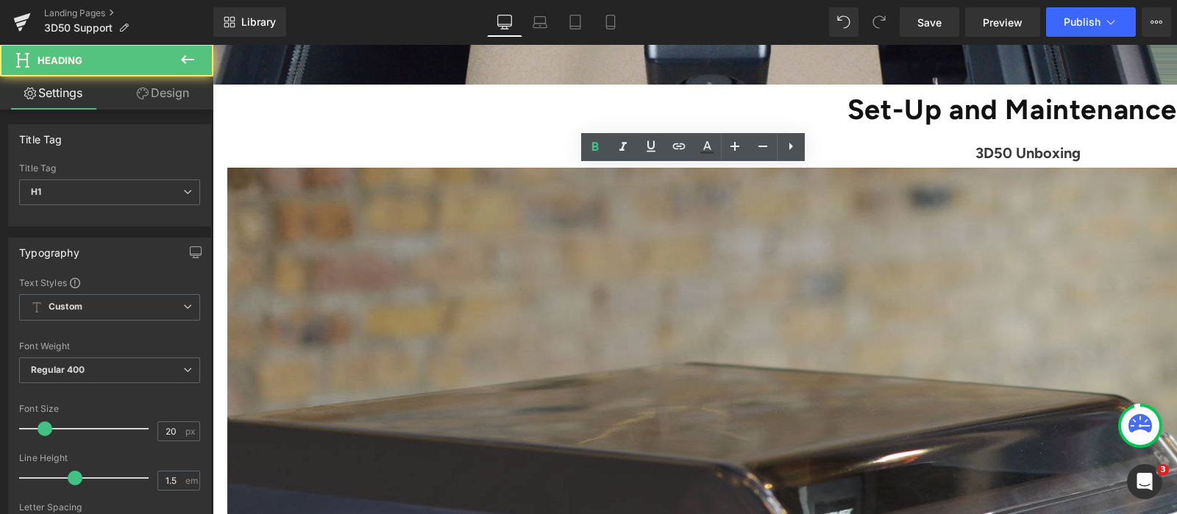
drag, startPoint x: 716, startPoint y: 182, endPoint x: 608, endPoint y: 176, distance: 107.5
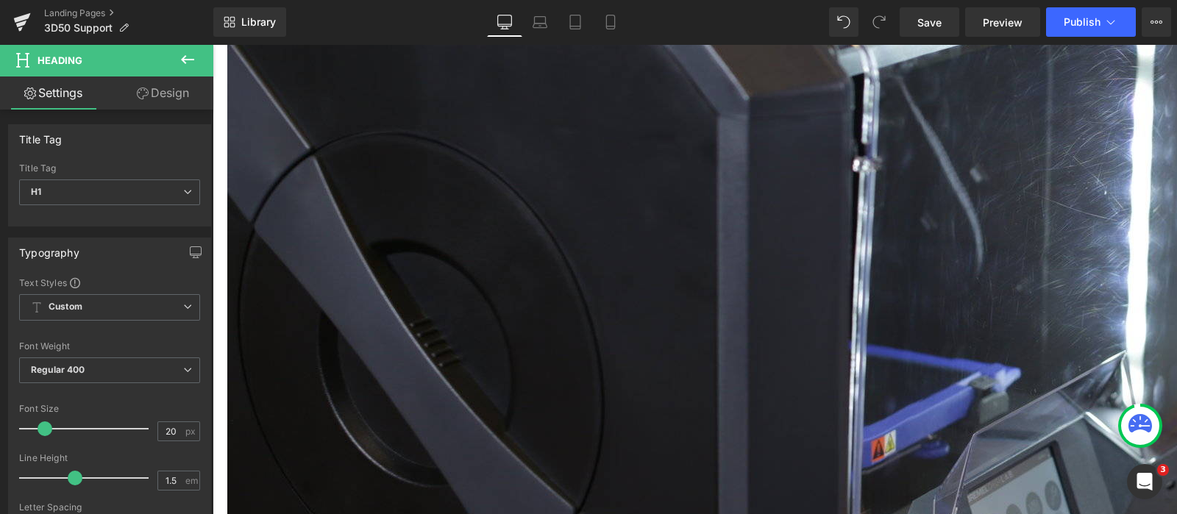
scroll to position [827, 0]
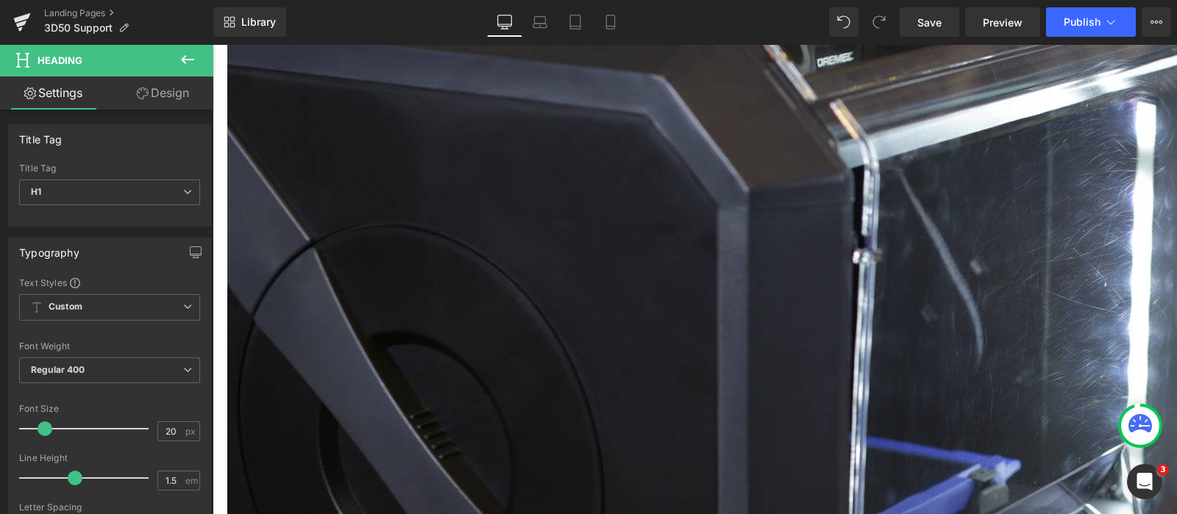
click at [213, 44] on icon at bounding box center [213, 44] width 0 height 0
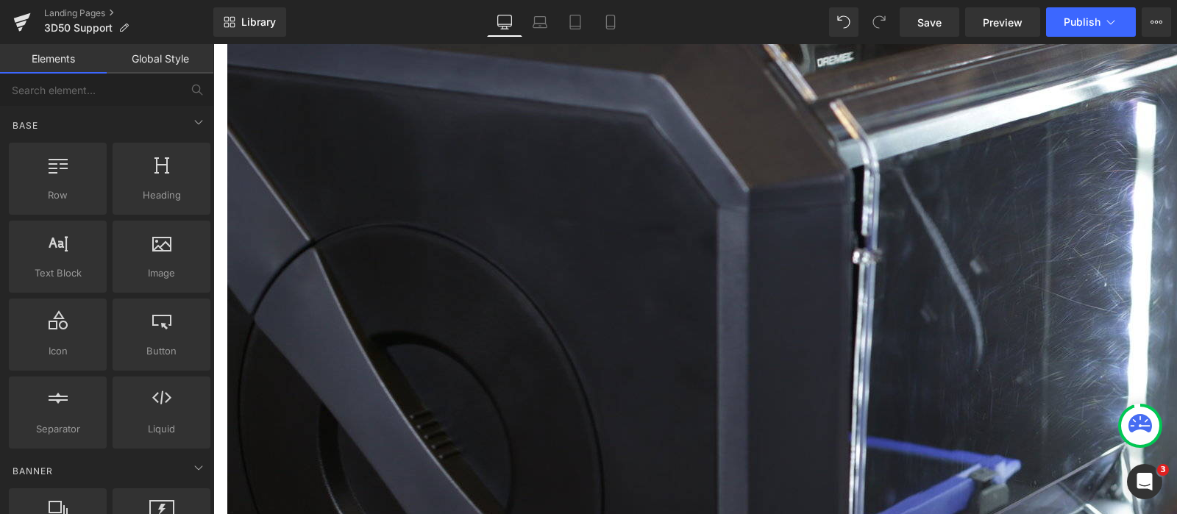
click at [213, 44] on icon at bounding box center [213, 44] width 0 height 0
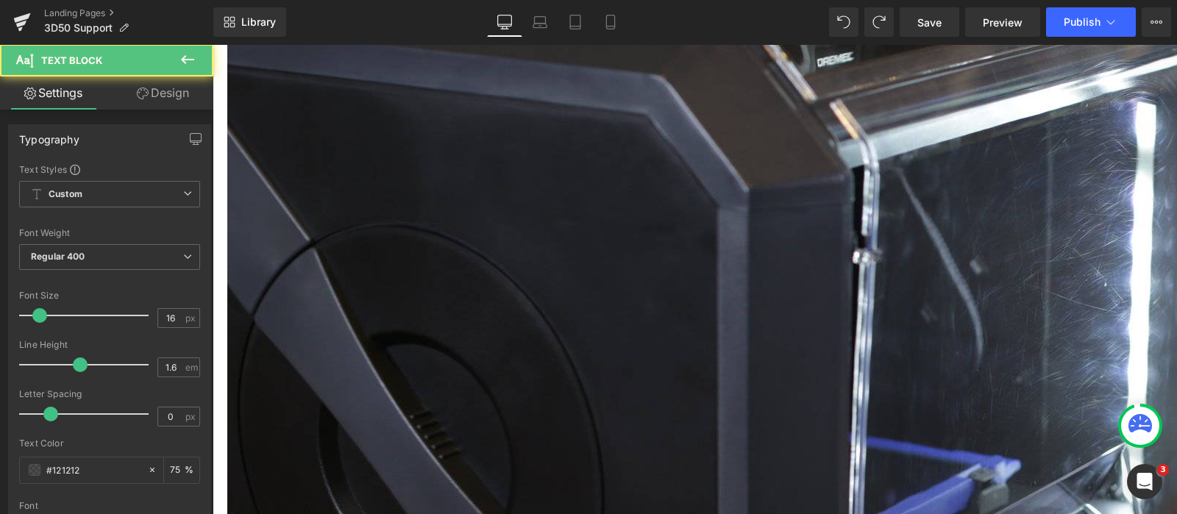
drag, startPoint x: 480, startPoint y: 409, endPoint x: 325, endPoint y: 371, distance: 159.8
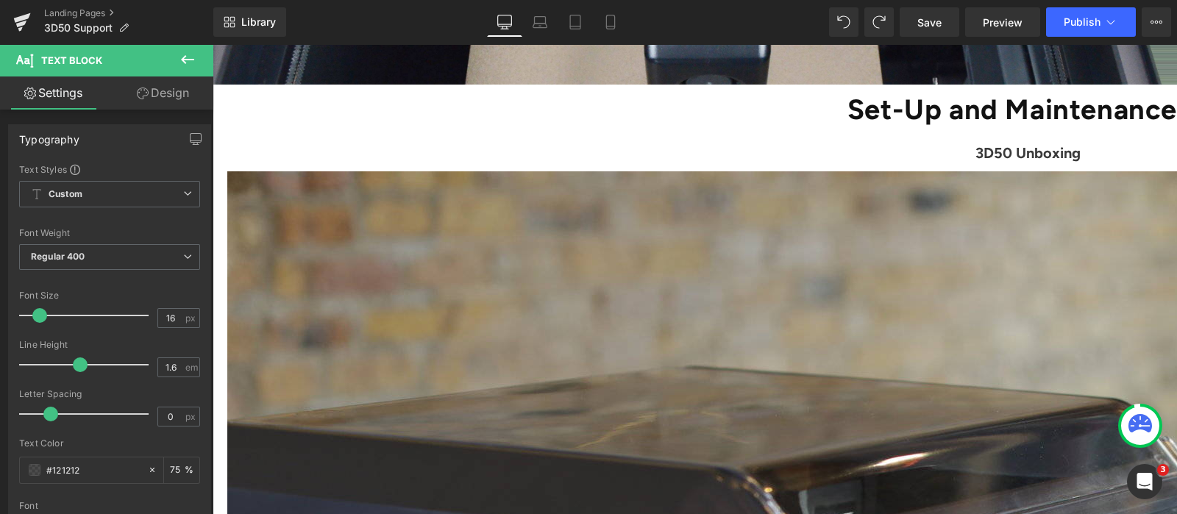
scroll to position [460, 0]
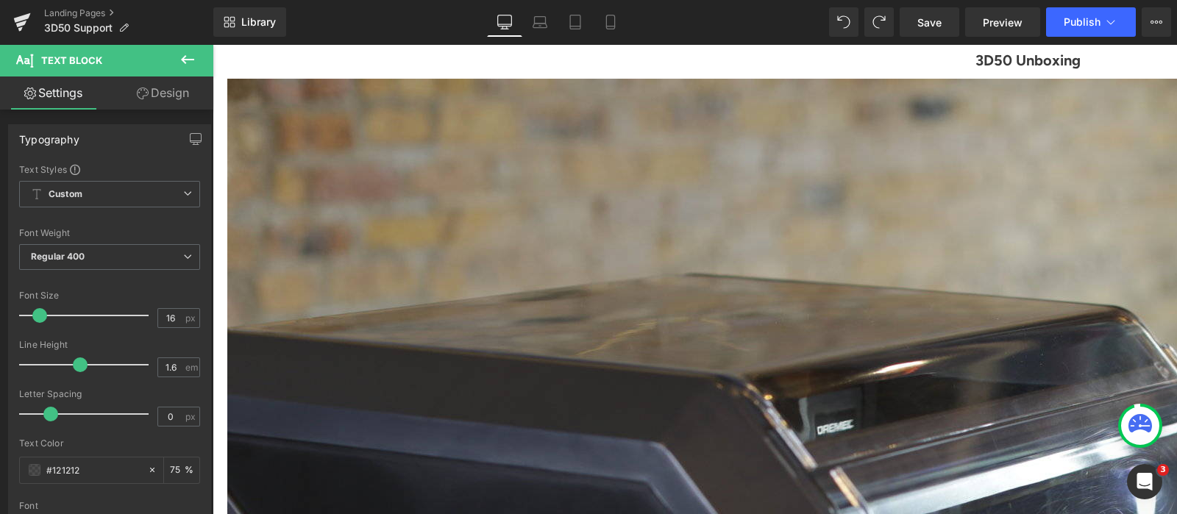
drag, startPoint x: 702, startPoint y: 303, endPoint x: 610, endPoint y: 301, distance: 92.0
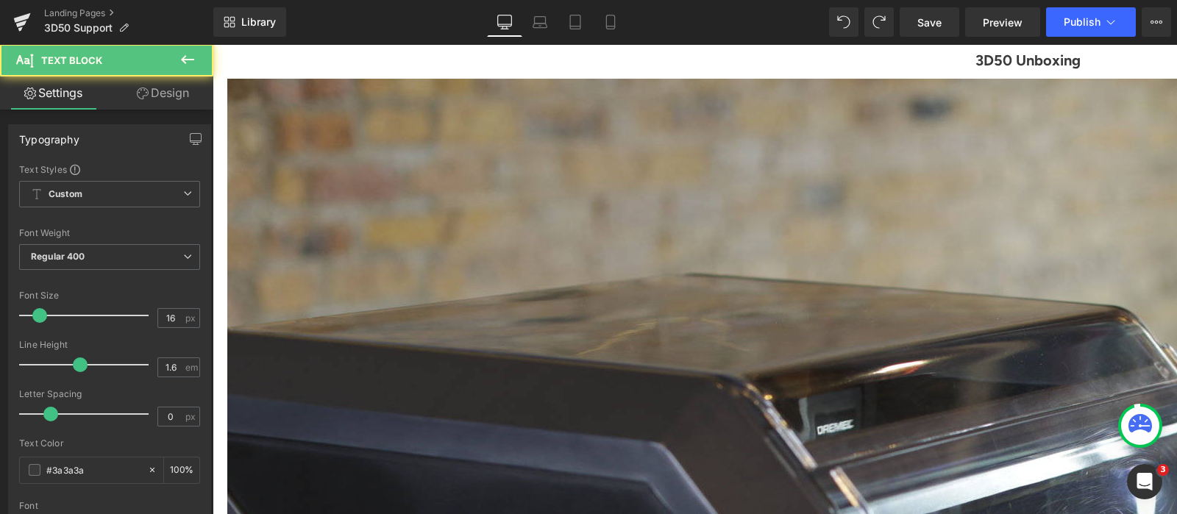
drag, startPoint x: 689, startPoint y: 304, endPoint x: 602, endPoint y: 306, distance: 87.6
drag, startPoint x: 688, startPoint y: 319, endPoint x: 613, endPoint y: 321, distance: 74.3
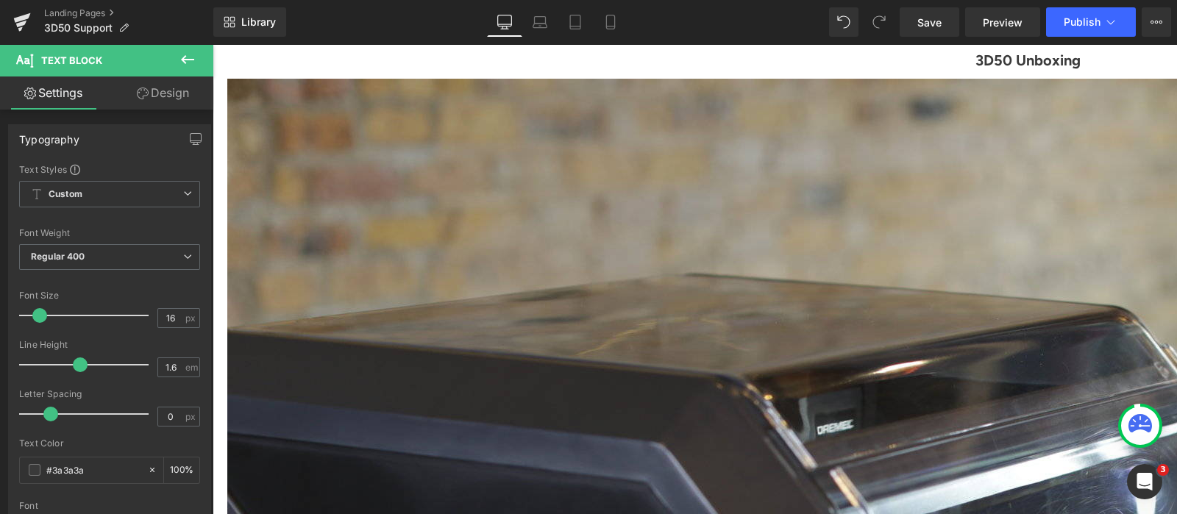
drag, startPoint x: 688, startPoint y: 340, endPoint x: 609, endPoint y: 343, distance: 78.8
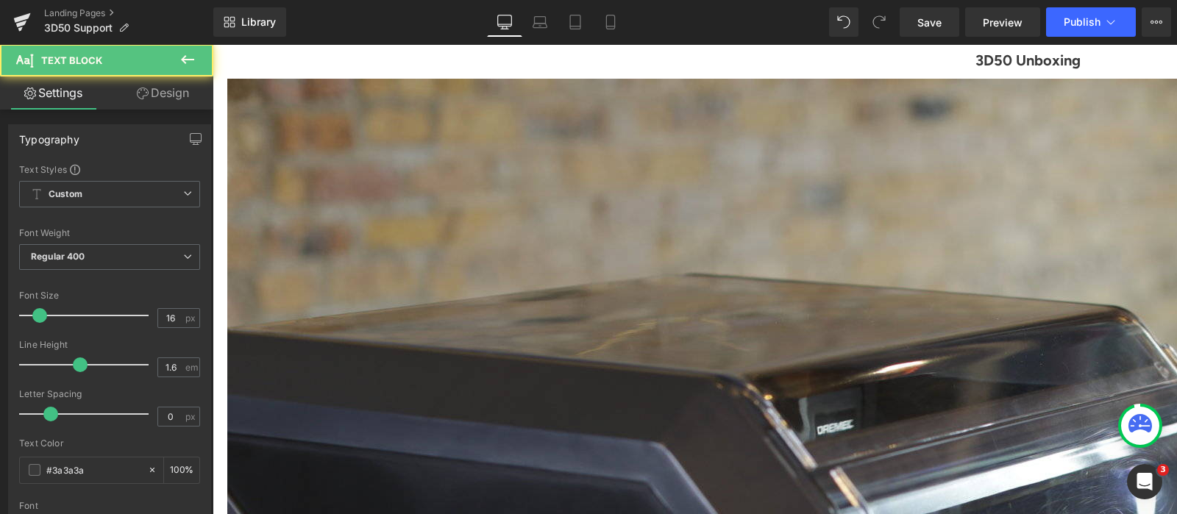
drag, startPoint x: 722, startPoint y: 377, endPoint x: 610, endPoint y: 365, distance: 112.4
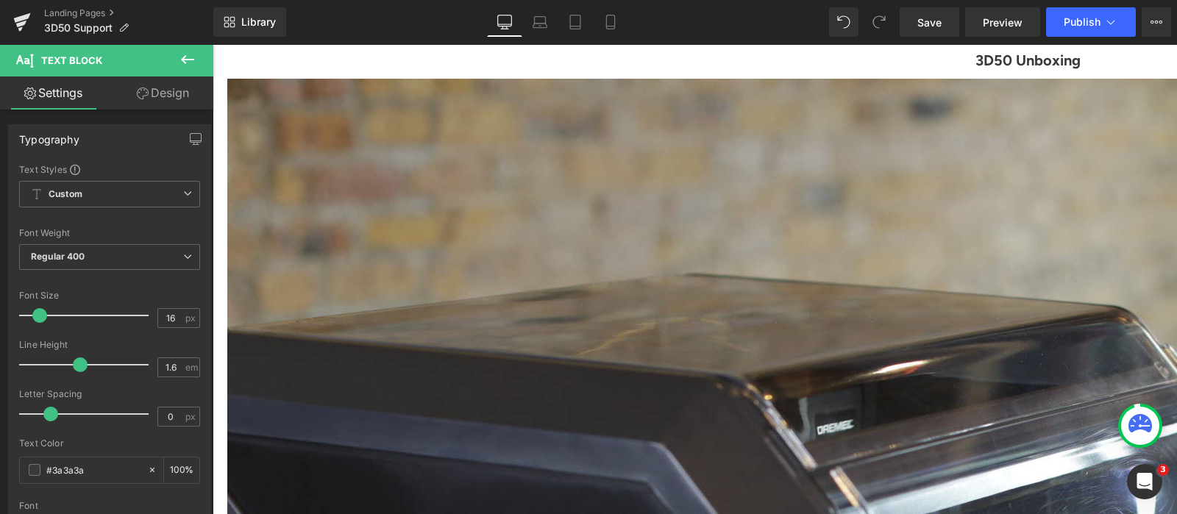
drag, startPoint x: 424, startPoint y: 341, endPoint x: 433, endPoint y: 329, distance: 15.3
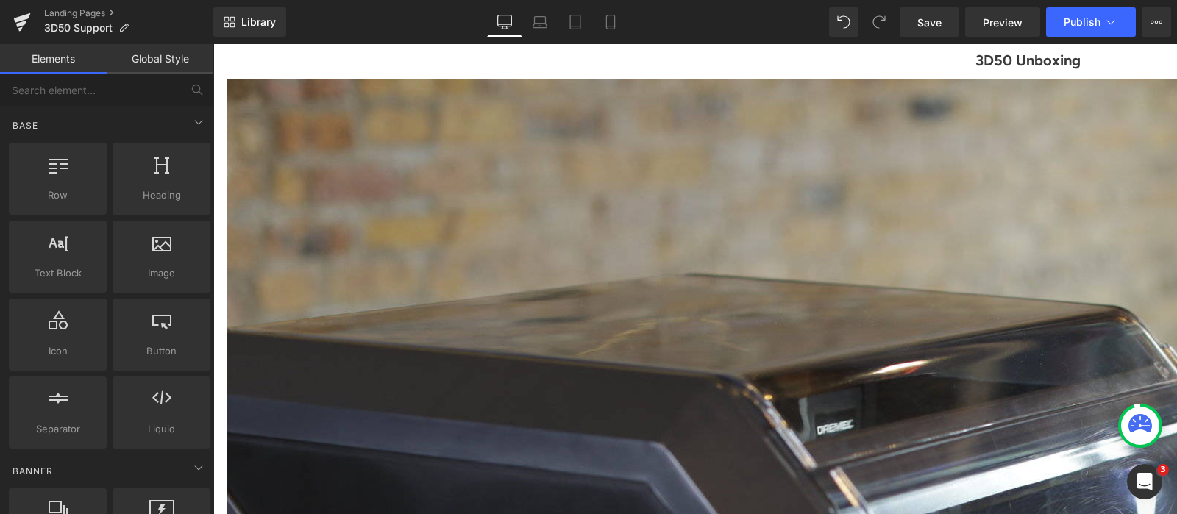
drag, startPoint x: 345, startPoint y: 281, endPoint x: 361, endPoint y: 285, distance: 16.6
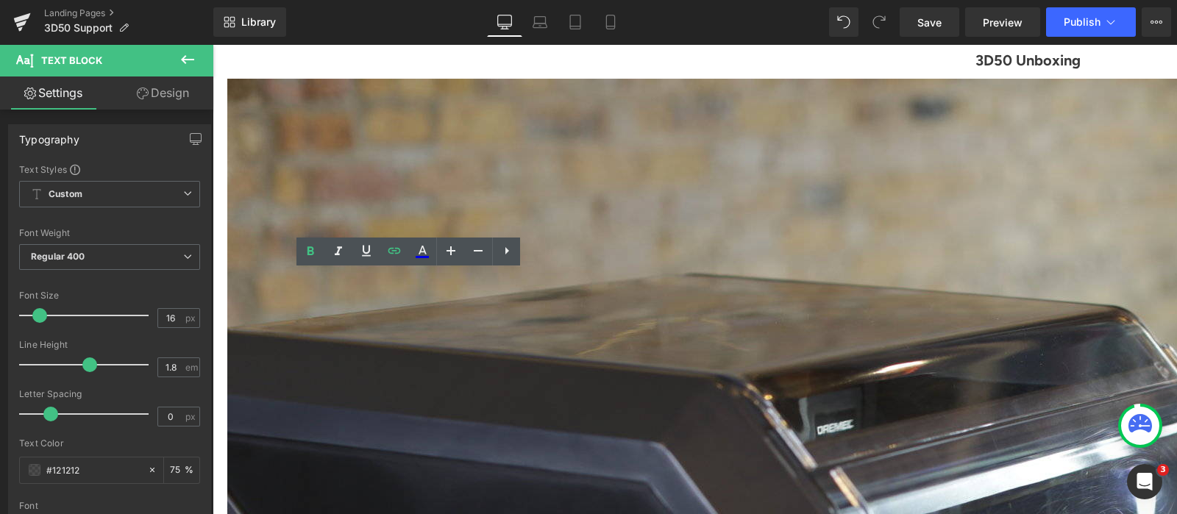
drag, startPoint x: 349, startPoint y: 281, endPoint x: 312, endPoint y: 280, distance: 36.8
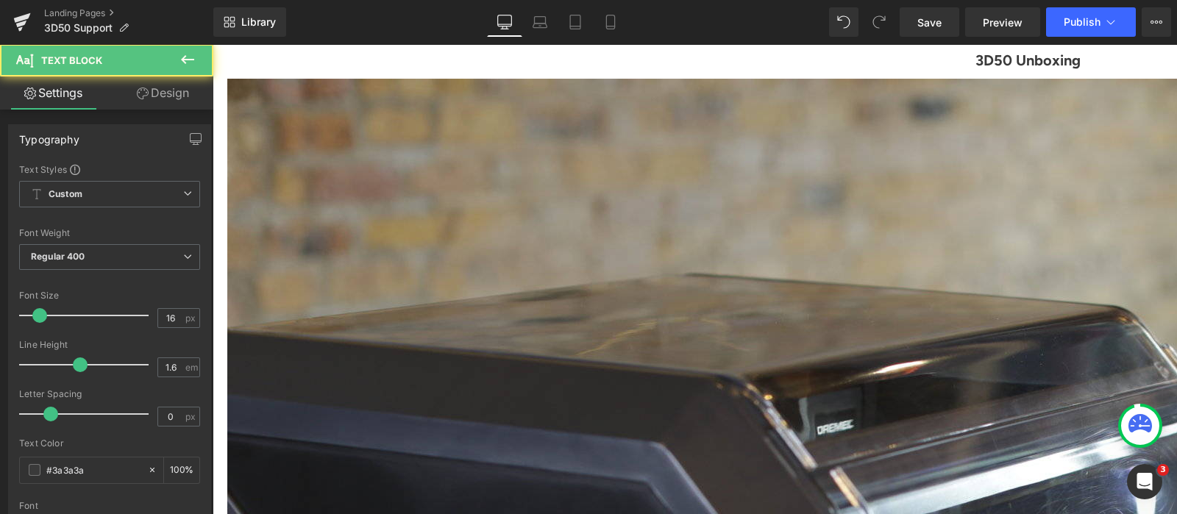
drag, startPoint x: 694, startPoint y: 363, endPoint x: 602, endPoint y: 303, distance: 109.6
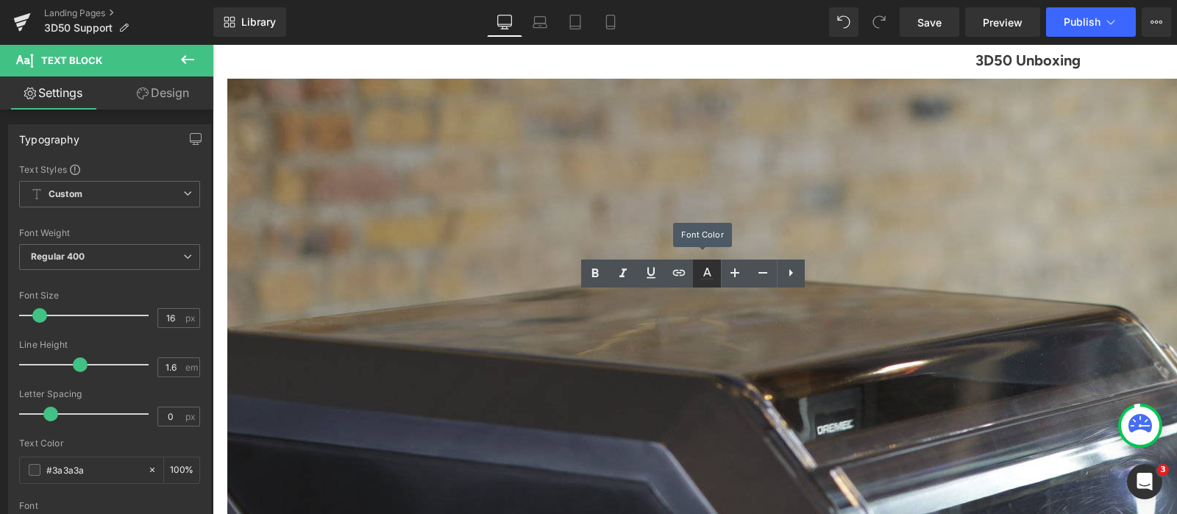
click at [710, 272] on icon at bounding box center [707, 274] width 18 height 18
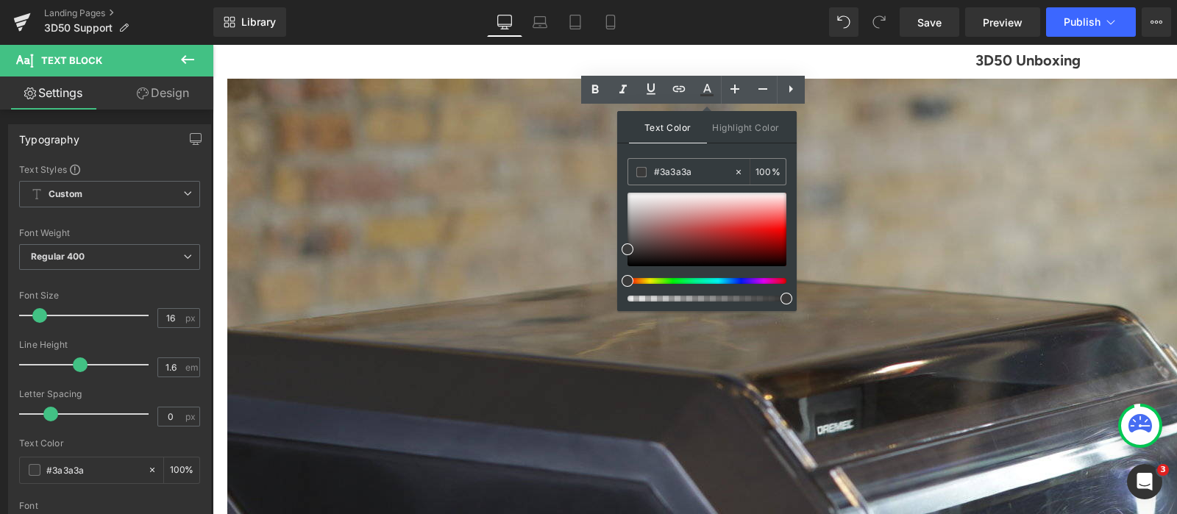
scroll to position [643, 0]
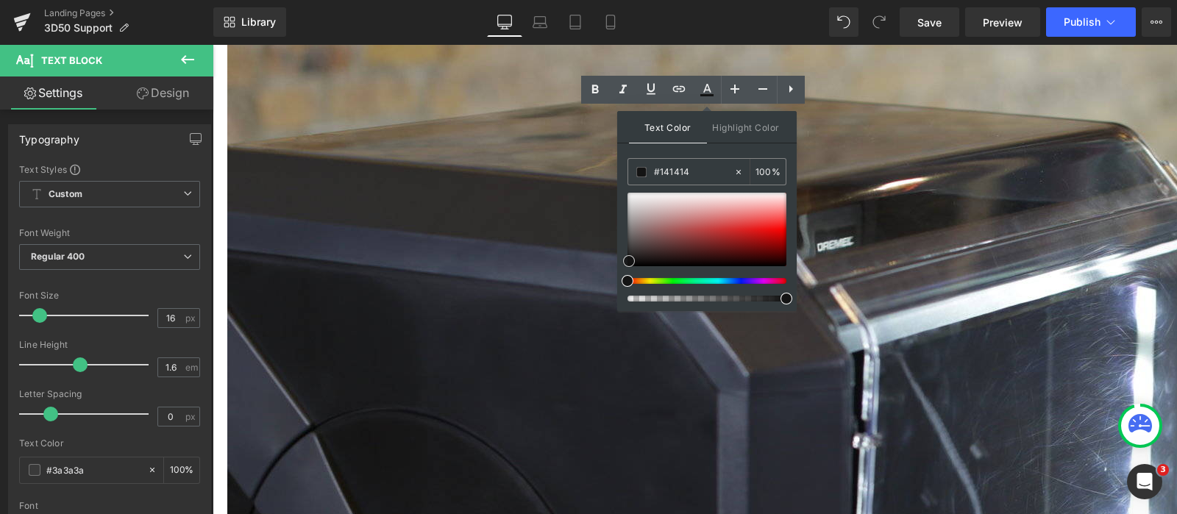
click at [629, 260] on div at bounding box center [706, 230] width 159 height 74
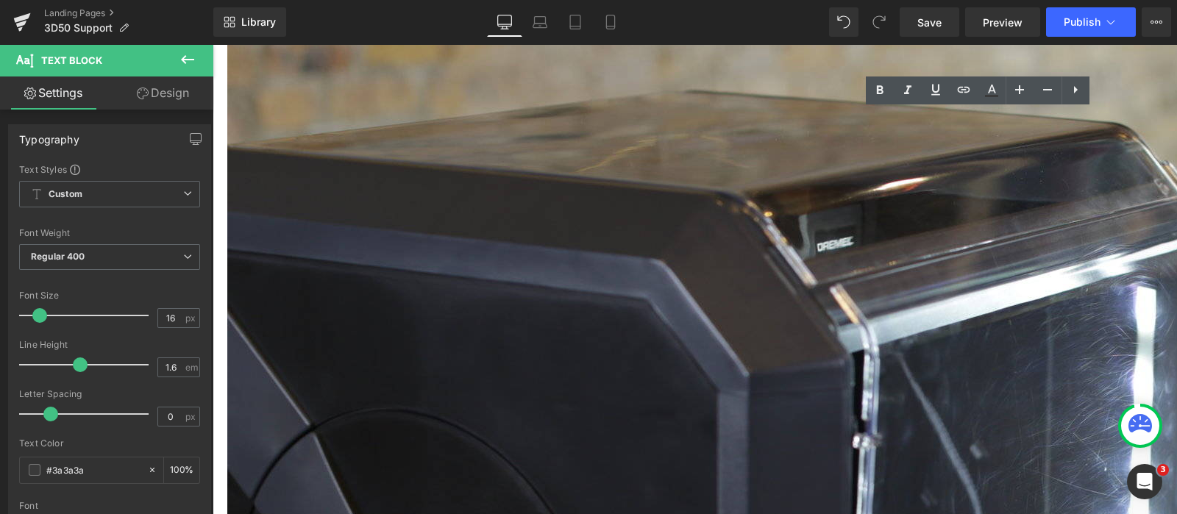
drag, startPoint x: 1062, startPoint y: 178, endPoint x: 883, endPoint y: 121, distance: 187.7
click at [998, 98] on icon at bounding box center [992, 91] width 18 height 18
type input "#3a3a3a"
type input "100"
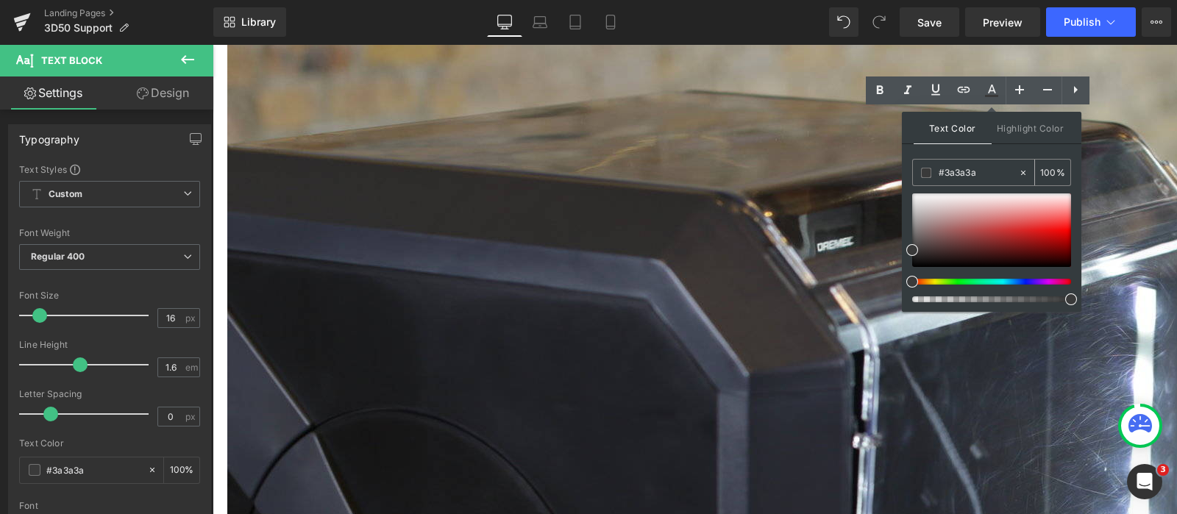
drag, startPoint x: 980, startPoint y: 172, endPoint x: 927, endPoint y: 168, distance: 53.8
click at [927, 168] on div "#3a3a3a" at bounding box center [965, 173] width 105 height 26
click at [213, 44] on span "Text Block" at bounding box center [213, 44] width 0 height 0
drag, startPoint x: 703, startPoint y: 177, endPoint x: 609, endPoint y: 113, distance: 113.4
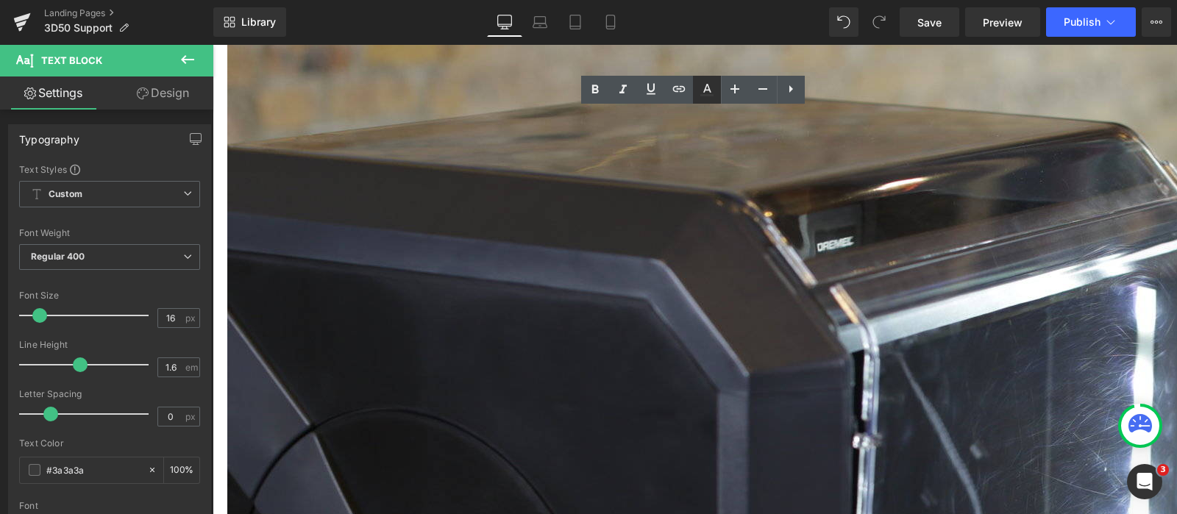
click at [710, 94] on icon at bounding box center [706, 95] width 13 height 2
type input "100"
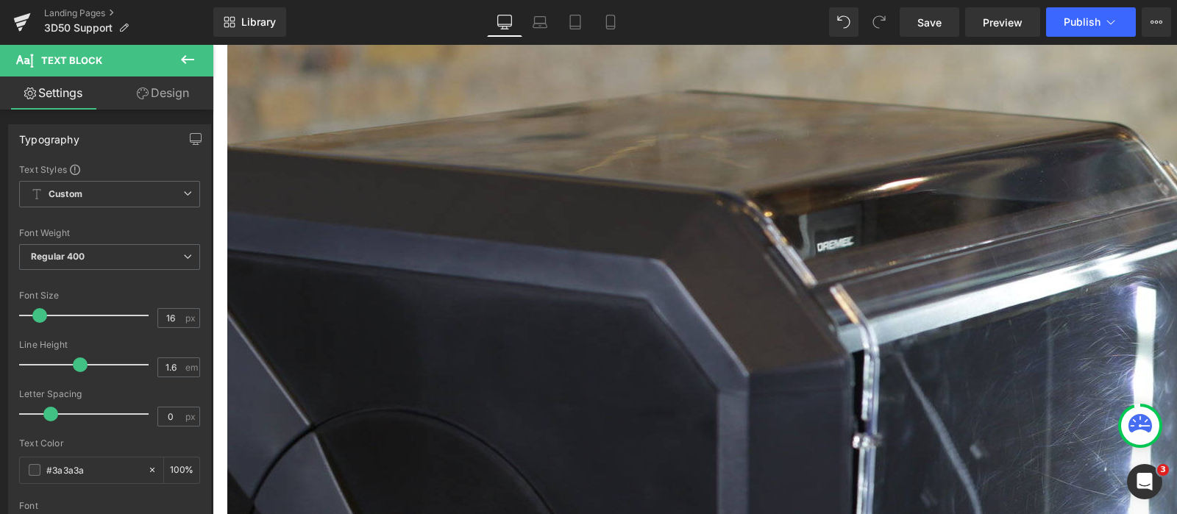
drag, startPoint x: 1027, startPoint y: 157, endPoint x: 897, endPoint y: 132, distance: 132.6
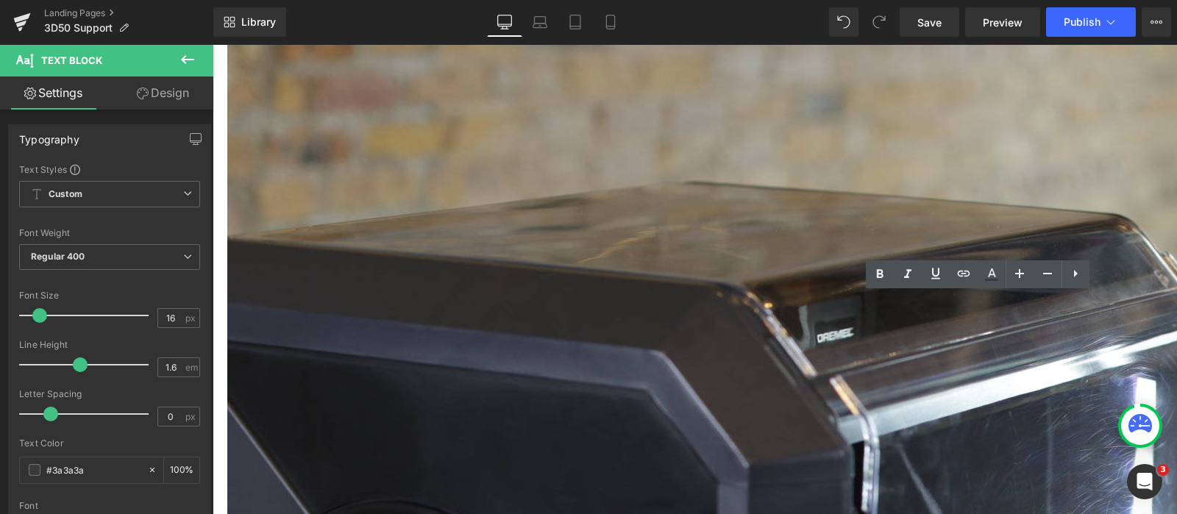
scroll to position [460, 0]
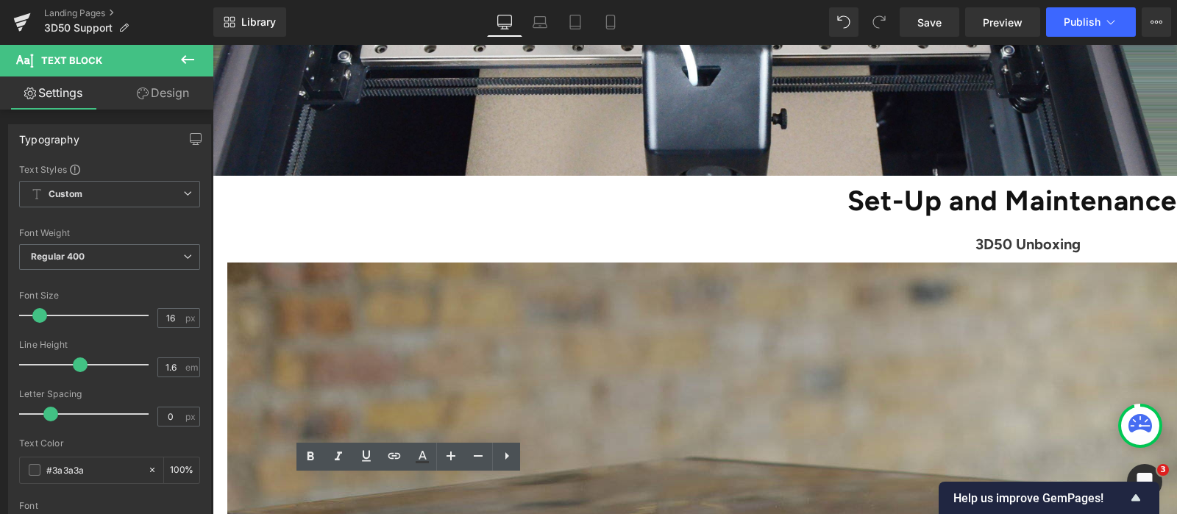
scroll to position [367, 0]
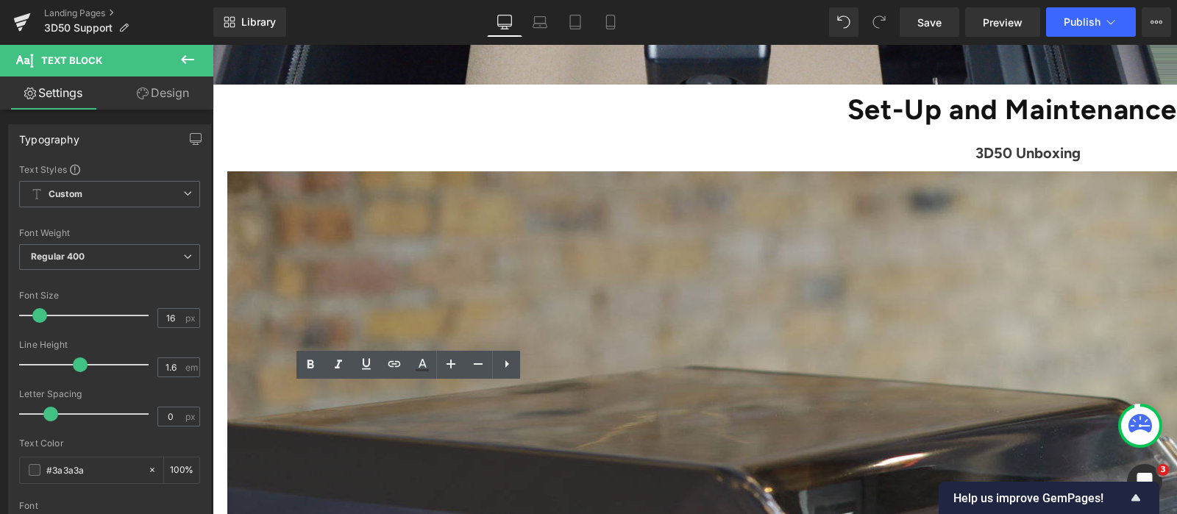
click at [817, 114] on h1 "Set-Up and Maintenance" at bounding box center [702, 110] width 950 height 50
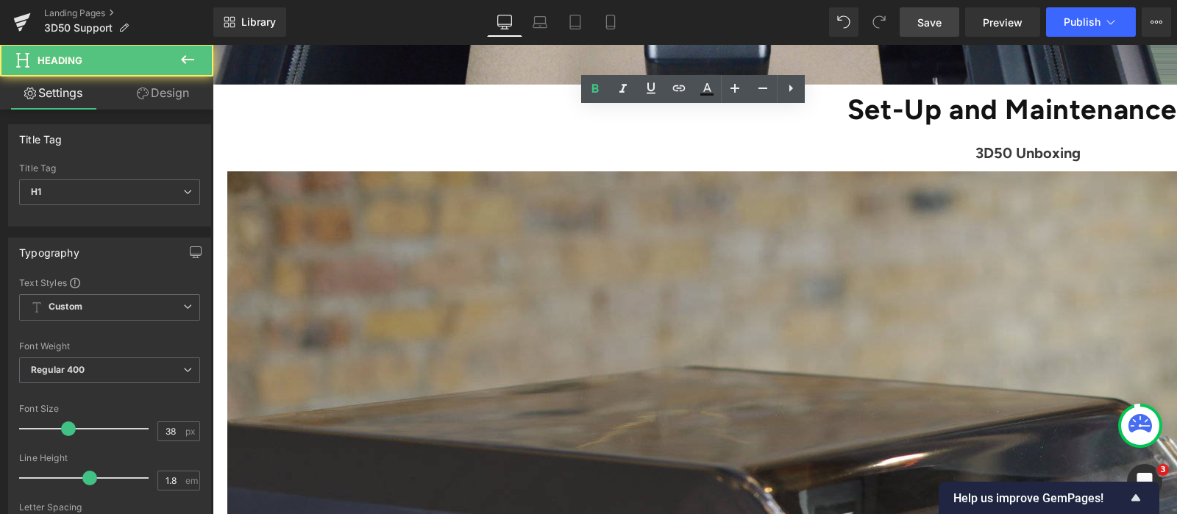
click at [934, 24] on span "Save" at bounding box center [929, 22] width 24 height 15
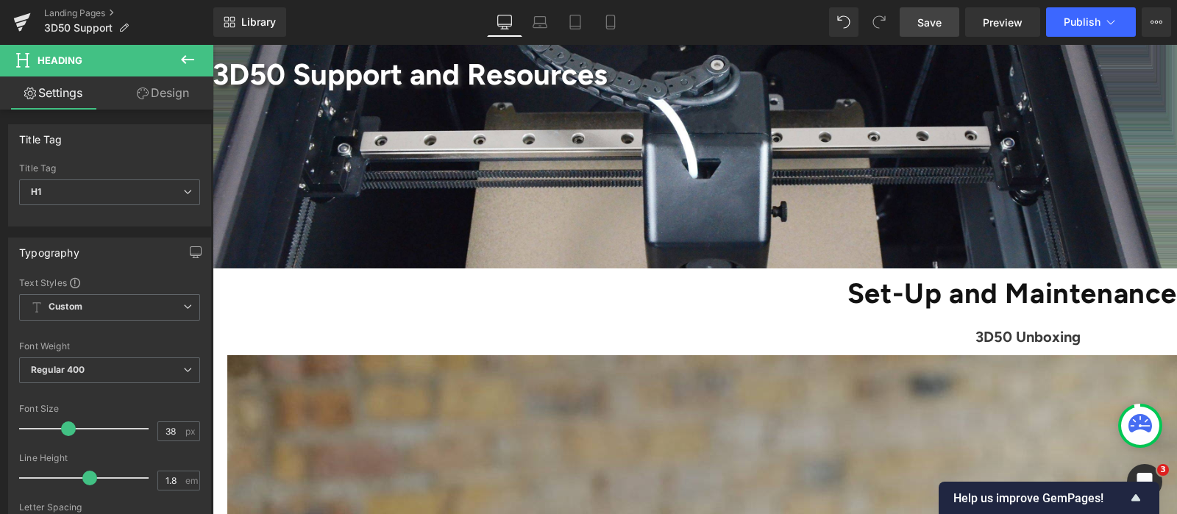
scroll to position [0, 0]
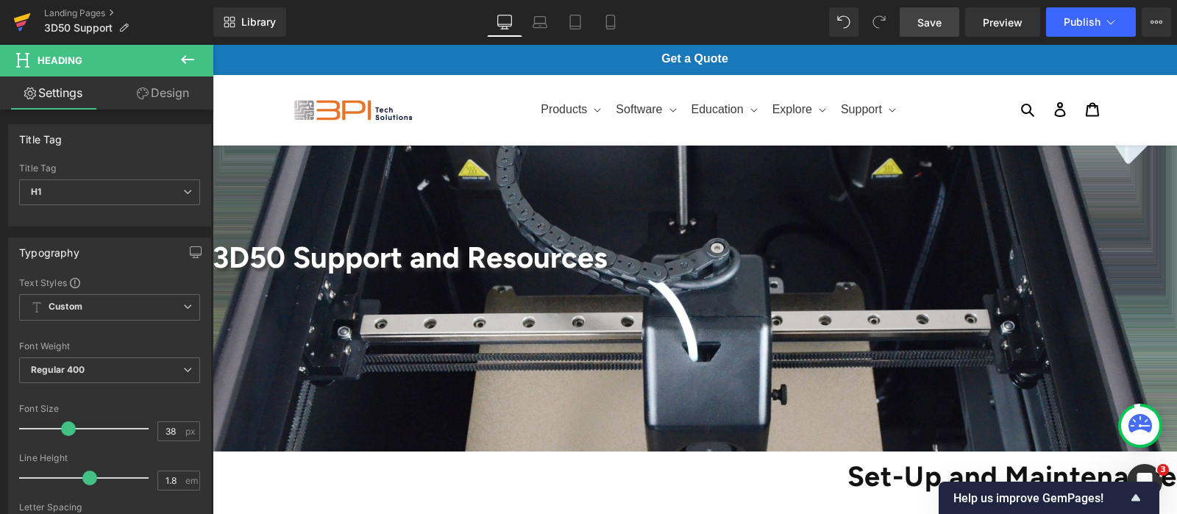
drag, startPoint x: 27, startPoint y: 17, endPoint x: 195, endPoint y: 49, distance: 170.8
click at [27, 17] on icon at bounding box center [22, 18] width 17 height 10
